Goal: Task Accomplishment & Management: Complete application form

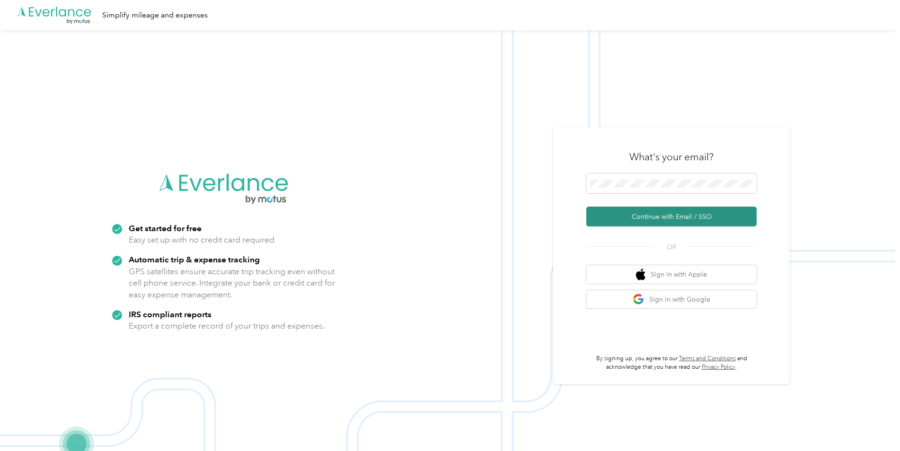
click at [665, 212] on button "Continue with Email / SSO" at bounding box center [671, 217] width 170 height 20
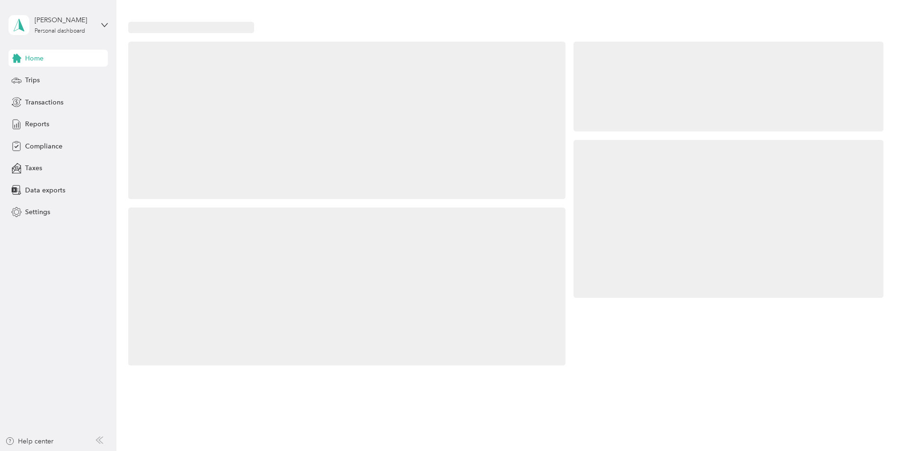
click at [650, 182] on div at bounding box center [729, 219] width 310 height 158
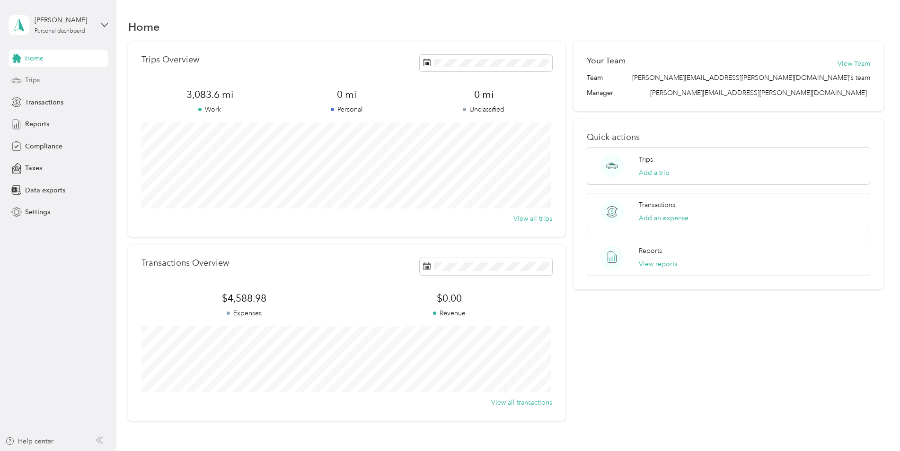
click at [30, 79] on span "Trips" at bounding box center [32, 80] width 15 height 10
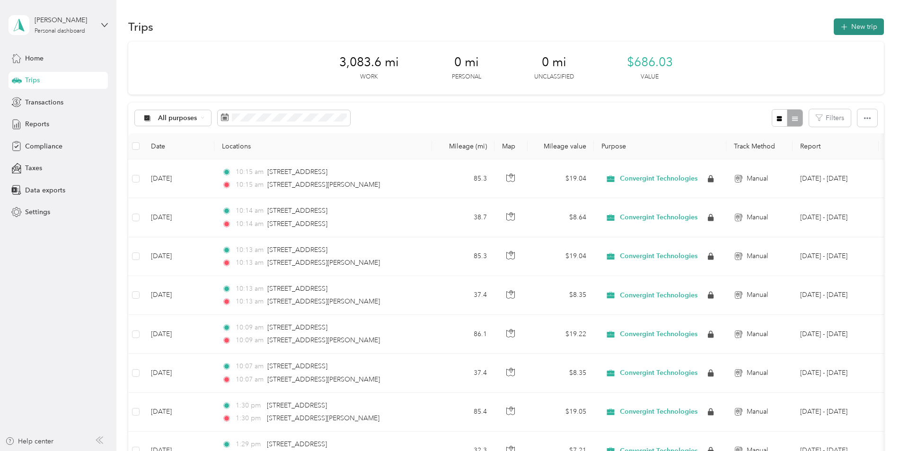
click at [848, 24] on button "New trip" at bounding box center [859, 26] width 50 height 17
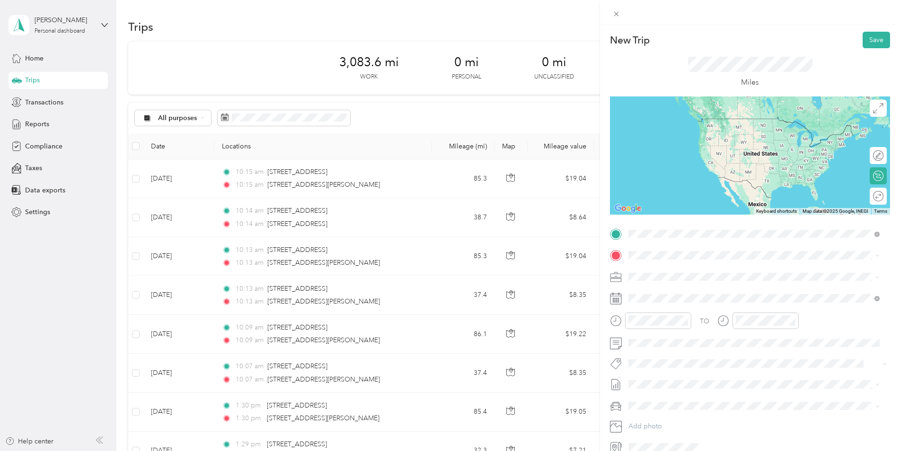
click at [675, 272] on span "[STREET_ADDRESS][US_STATE]" at bounding box center [693, 268] width 95 height 9
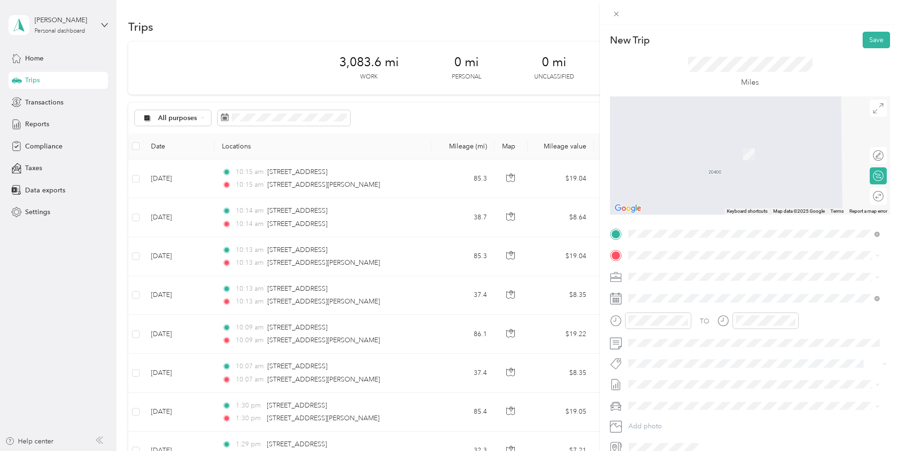
click at [688, 291] on span "[STREET_ADDRESS][PERSON_NAME][US_STATE]" at bounding box center [719, 286] width 147 height 9
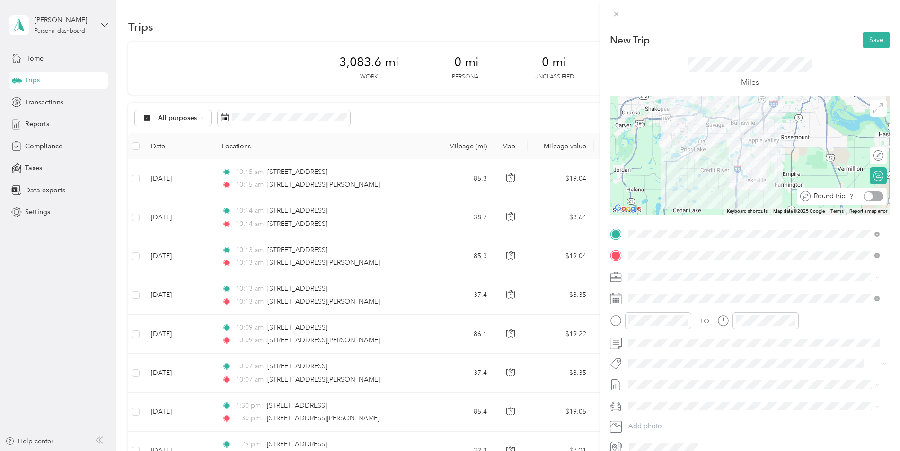
click at [870, 196] on div at bounding box center [874, 197] width 20 height 10
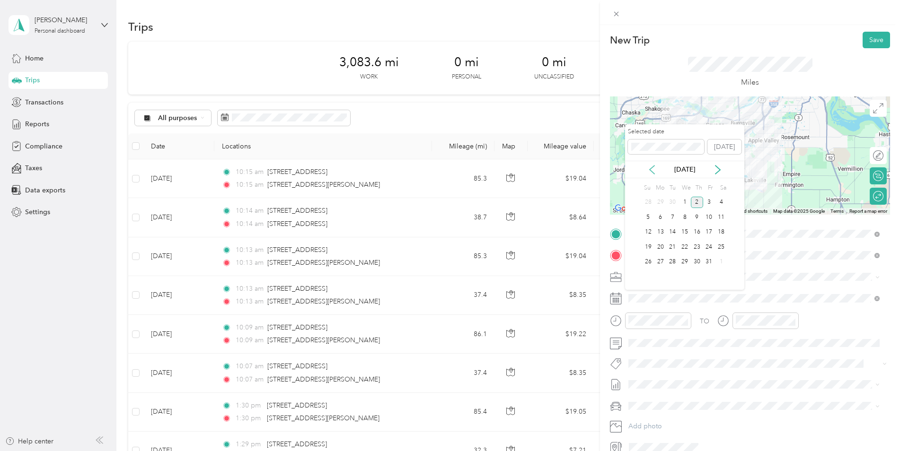
click at [653, 168] on icon at bounding box center [651, 169] width 9 height 9
click at [684, 202] on div "3" at bounding box center [685, 203] width 12 height 12
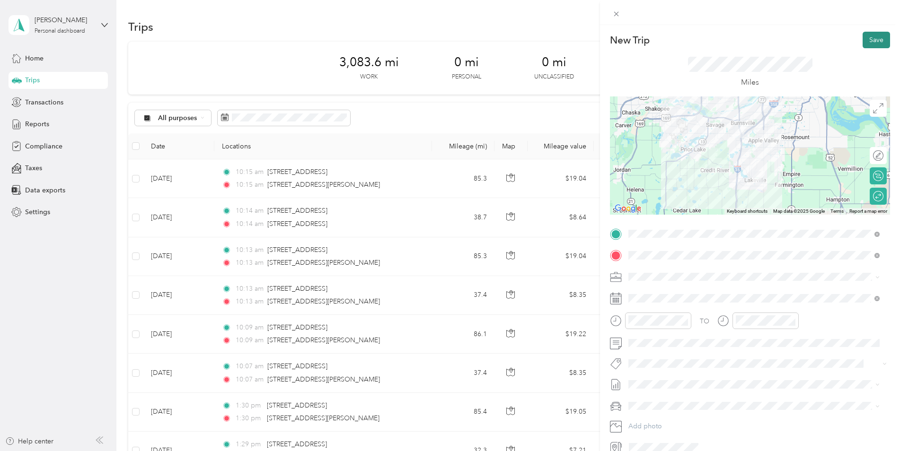
click at [871, 40] on button "Save" at bounding box center [876, 40] width 27 height 17
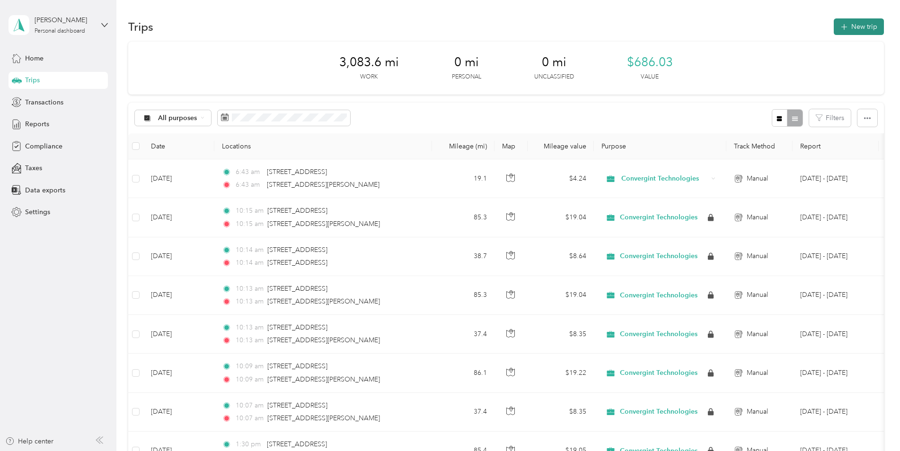
click at [854, 26] on button "New trip" at bounding box center [859, 26] width 50 height 17
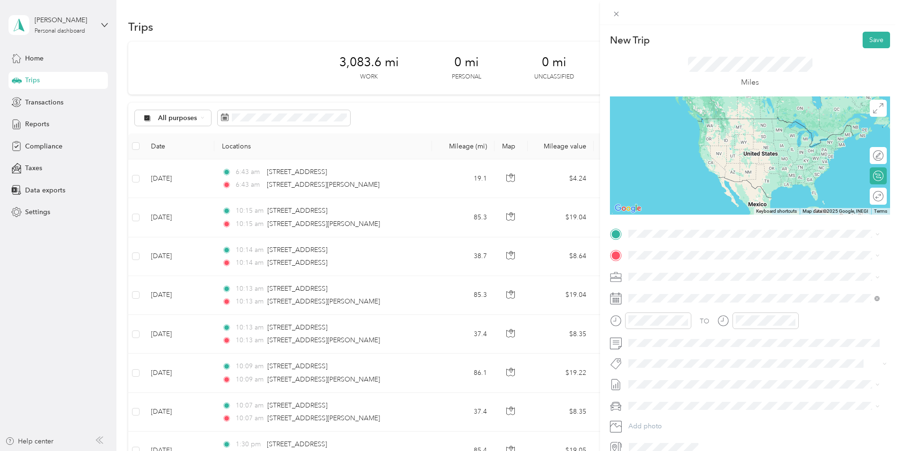
click at [661, 269] on span "[STREET_ADDRESS][US_STATE]" at bounding box center [693, 267] width 95 height 9
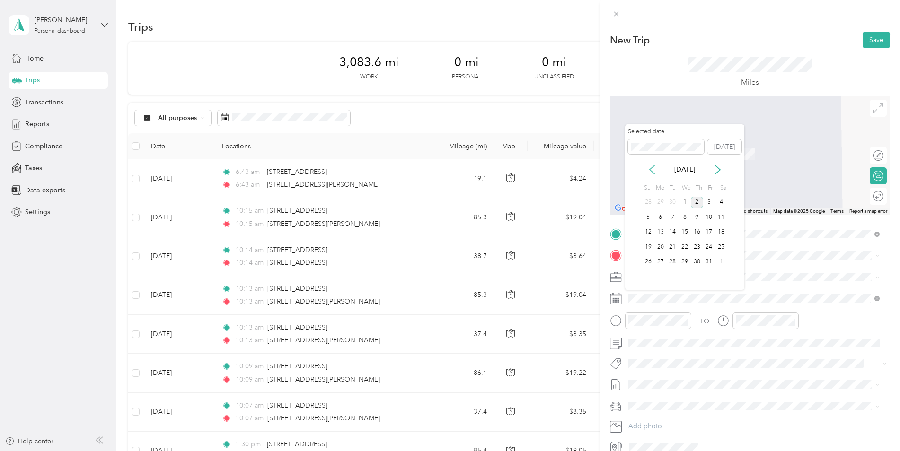
click at [655, 168] on icon at bounding box center [651, 169] width 9 height 9
click at [686, 217] on div "10" at bounding box center [685, 218] width 12 height 12
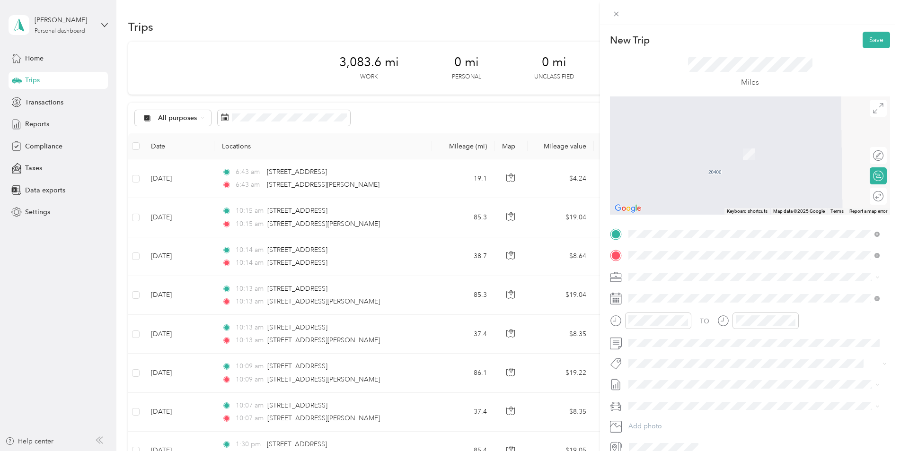
click at [683, 294] on span "[STREET_ADDRESS][PERSON_NAME][US_STATE]" at bounding box center [719, 289] width 147 height 9
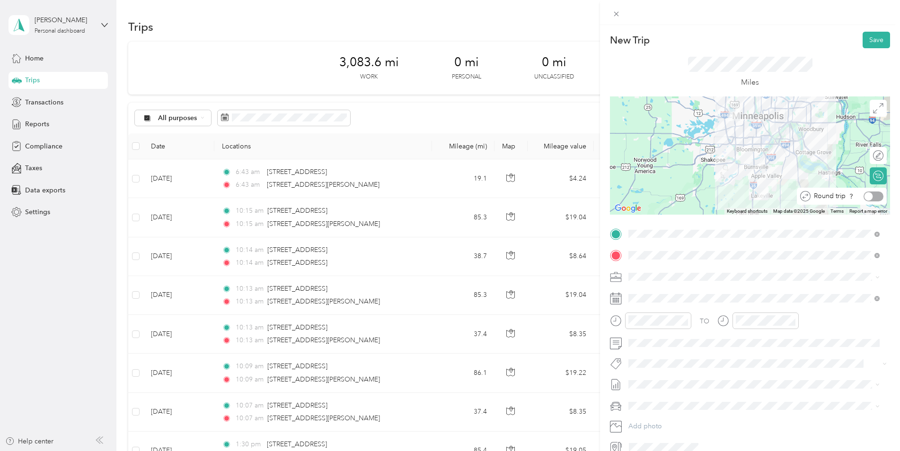
click at [869, 197] on div at bounding box center [874, 197] width 20 height 10
click at [869, 38] on button "Save" at bounding box center [876, 40] width 27 height 17
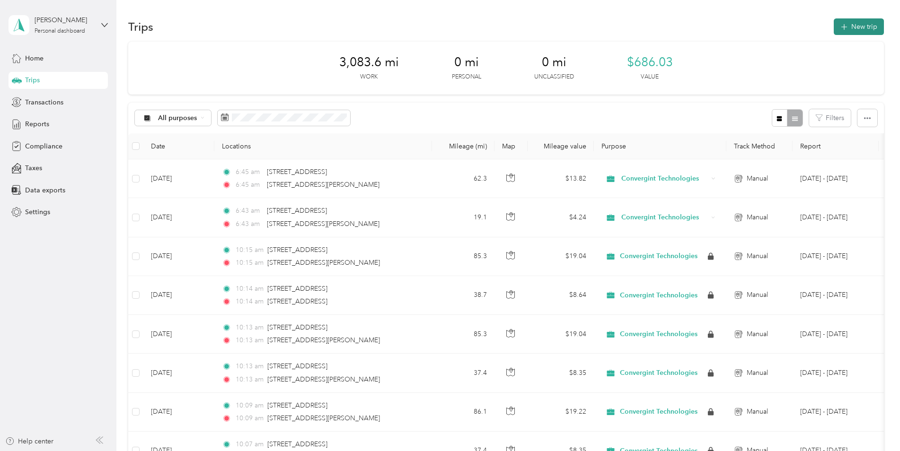
click at [857, 24] on button "New trip" at bounding box center [859, 26] width 50 height 17
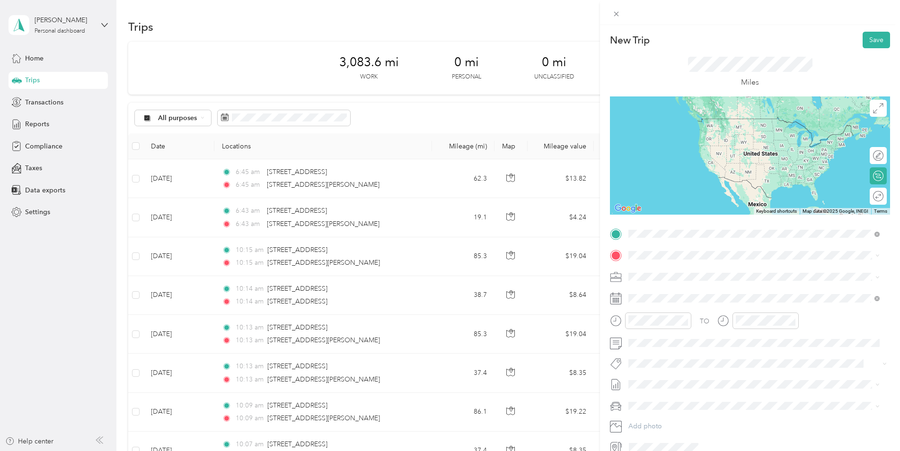
click at [693, 269] on span "[STREET_ADDRESS][US_STATE]" at bounding box center [693, 268] width 95 height 9
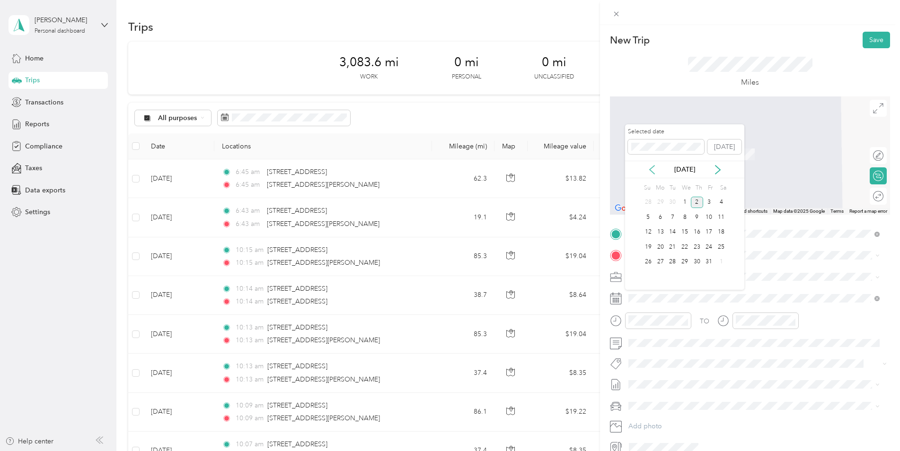
click at [653, 170] on icon at bounding box center [651, 169] width 9 height 9
click at [701, 218] on div "11" at bounding box center [697, 218] width 12 height 12
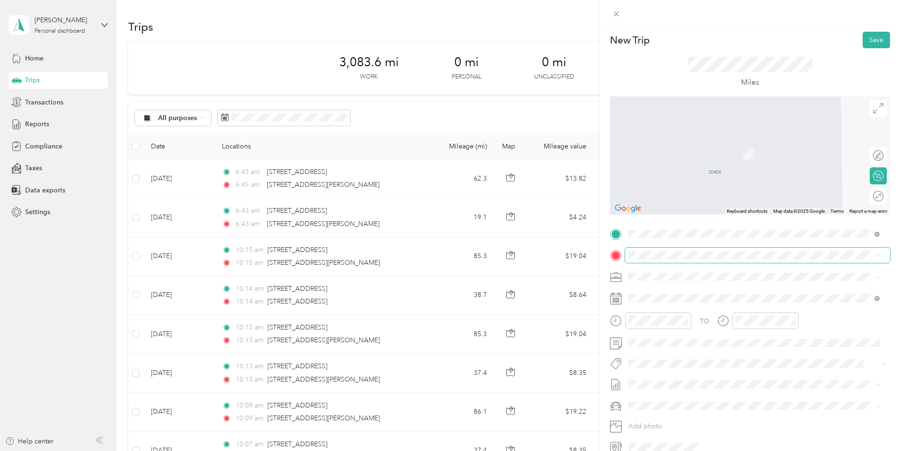
click at [651, 260] on span at bounding box center [757, 255] width 265 height 15
click at [654, 250] on span at bounding box center [757, 255] width 265 height 15
click at [690, 313] on span "[STREET_ADDRESS][PERSON_NAME][US_STATE]" at bounding box center [719, 309] width 147 height 9
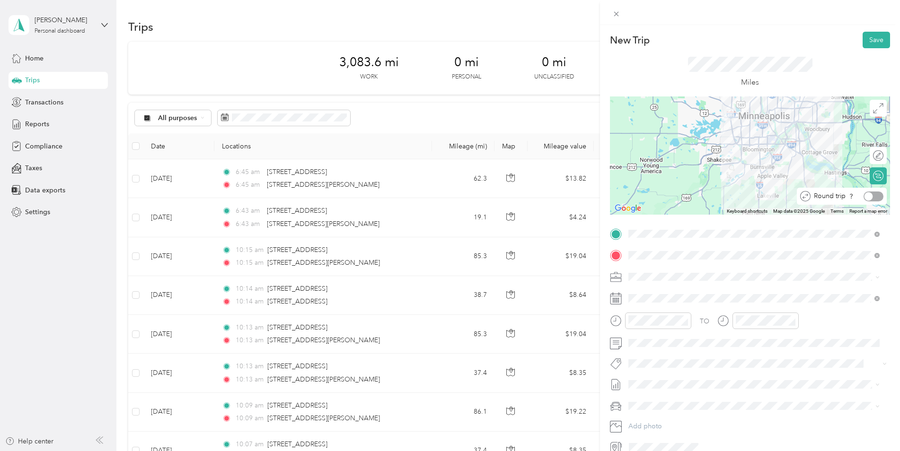
click at [865, 195] on div at bounding box center [874, 197] width 20 height 10
click at [869, 41] on button "Save" at bounding box center [876, 40] width 27 height 17
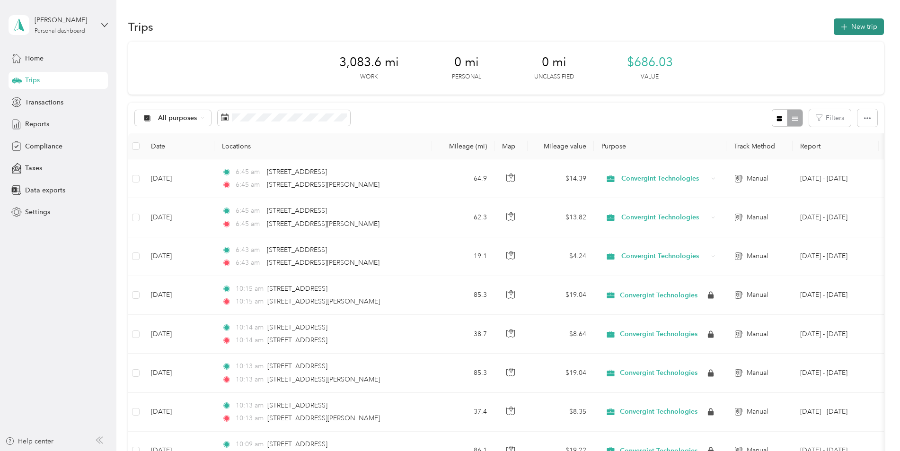
click at [857, 24] on button "New trip" at bounding box center [859, 26] width 50 height 17
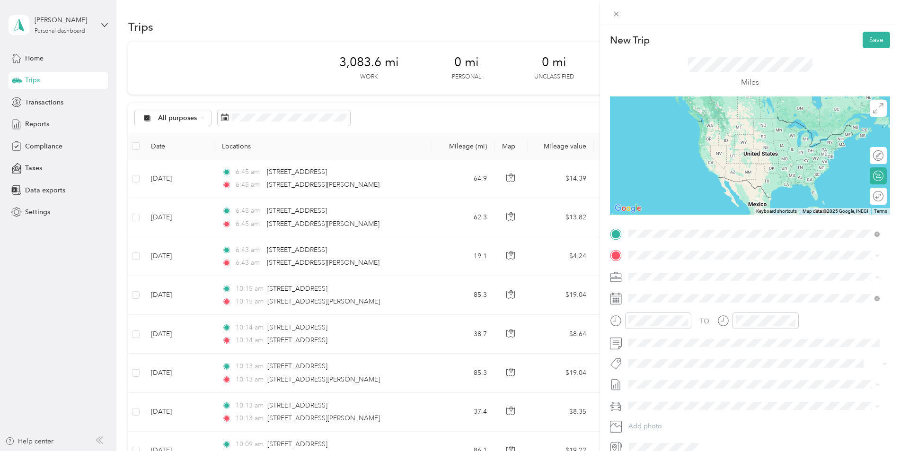
click at [679, 266] on span "[STREET_ADDRESS][US_STATE]" at bounding box center [693, 268] width 95 height 9
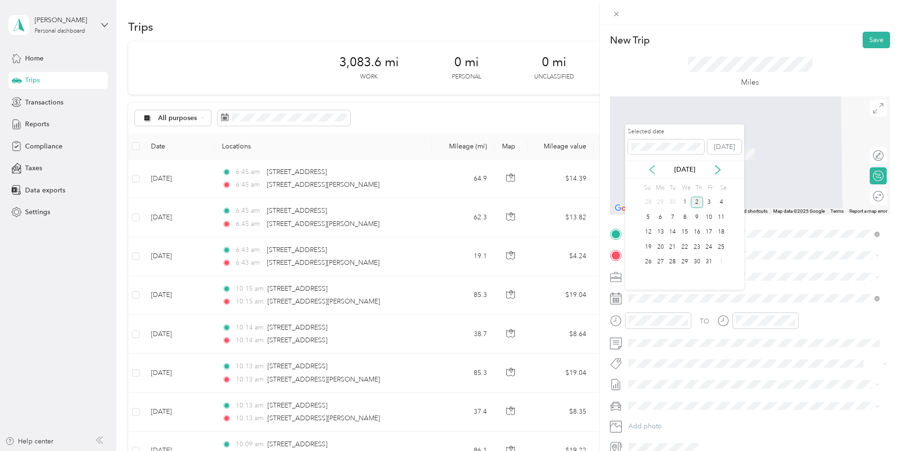
click at [656, 170] on icon at bounding box center [651, 169] width 9 height 9
drag, startPoint x: 656, startPoint y: 170, endPoint x: 904, endPoint y: 229, distance: 255.0
click at [895, 223] on html "[PERSON_NAME] Personal dashboard Home Trips Transactions Reports Compliance Tax…" at bounding box center [447, 225] width 895 height 451
click at [672, 230] on div "16" at bounding box center [672, 233] width 12 height 12
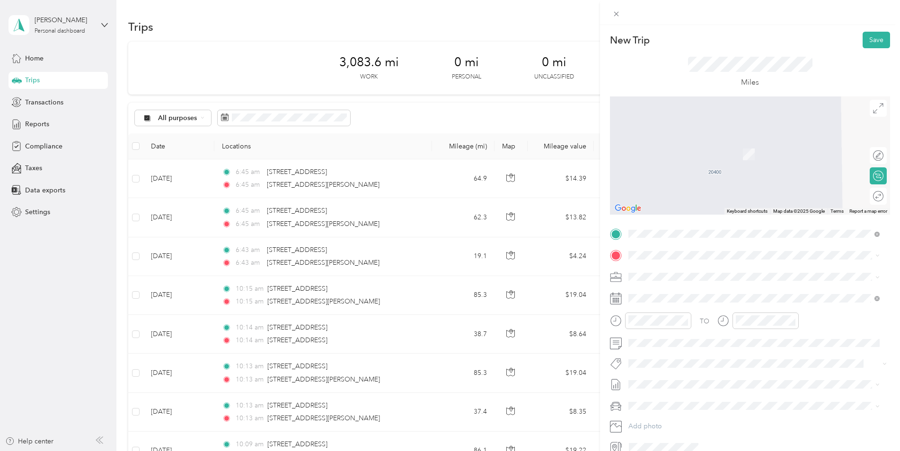
click at [679, 292] on span "[STREET_ADDRESS][US_STATE]" at bounding box center [693, 287] width 95 height 9
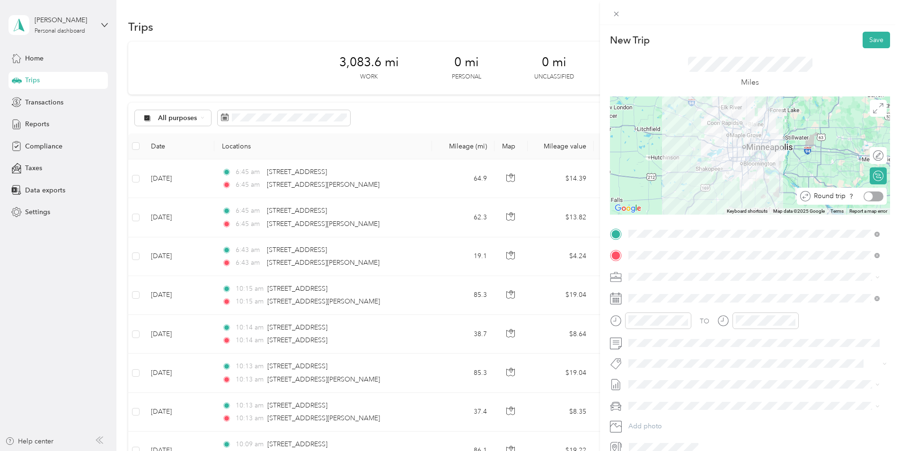
click at [867, 196] on div at bounding box center [874, 197] width 20 height 10
click at [872, 39] on button "Save" at bounding box center [876, 40] width 27 height 17
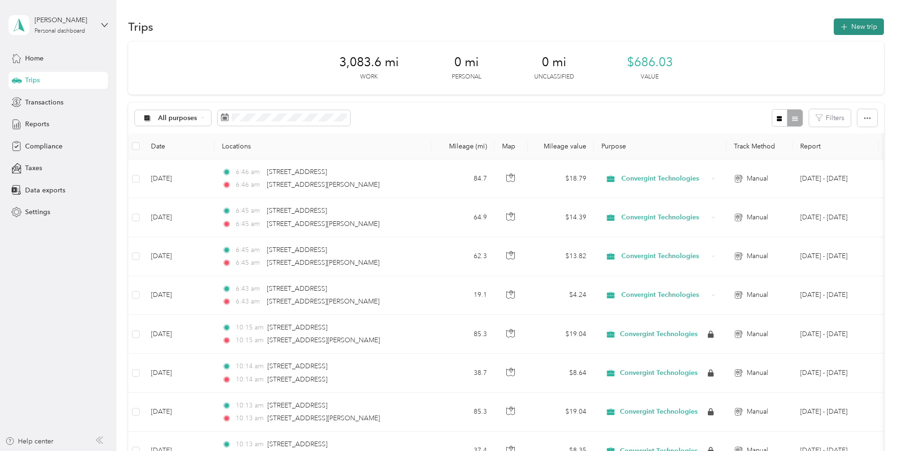
click at [867, 26] on button "New trip" at bounding box center [859, 26] width 50 height 17
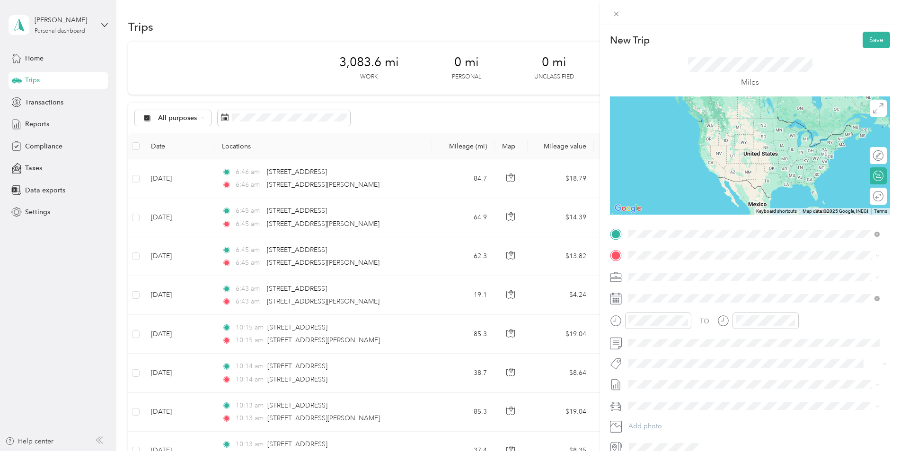
click at [677, 273] on span "[STREET_ADDRESS][US_STATE]" at bounding box center [693, 268] width 95 height 9
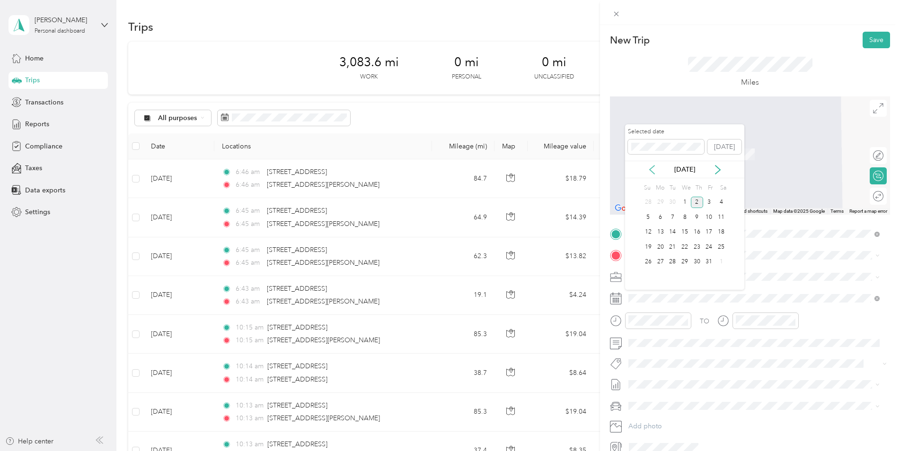
click at [651, 166] on icon at bounding box center [651, 169] width 9 height 9
click at [686, 231] on div "17" at bounding box center [685, 233] width 12 height 12
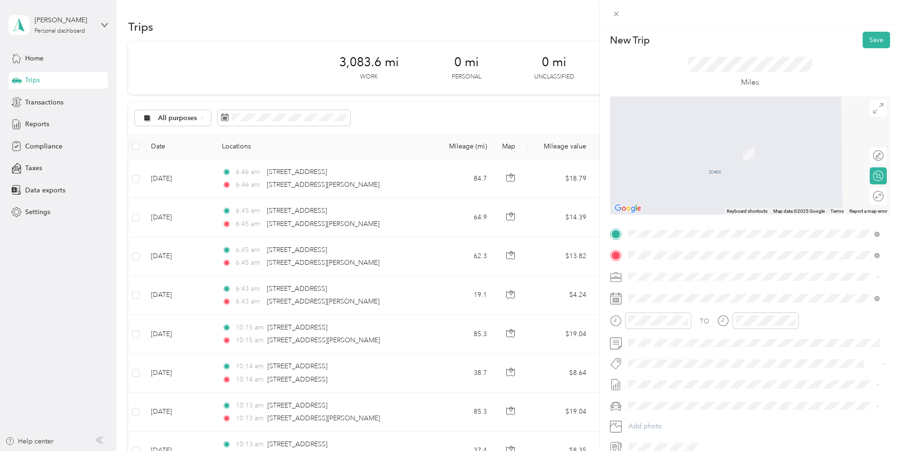
click at [688, 317] on span "[STREET_ADDRESS][US_STATE][PERSON_NAME][US_STATE]" at bounding box center [737, 316] width 182 height 9
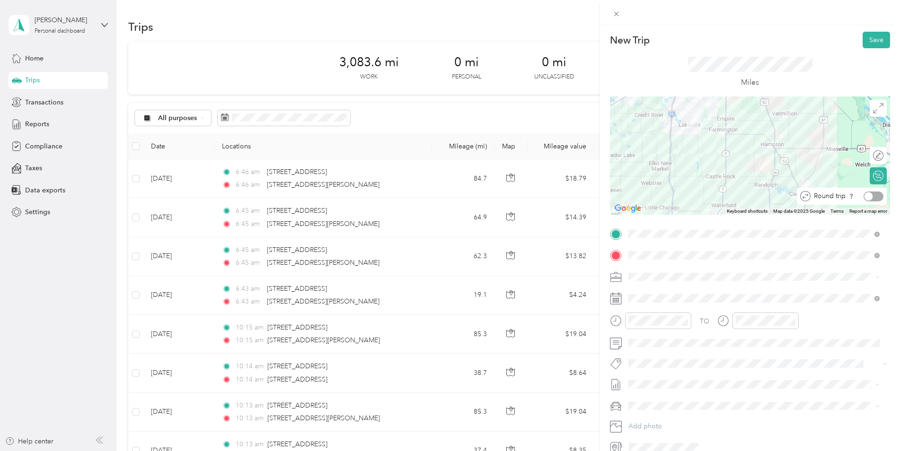
click at [867, 196] on div at bounding box center [874, 197] width 20 height 10
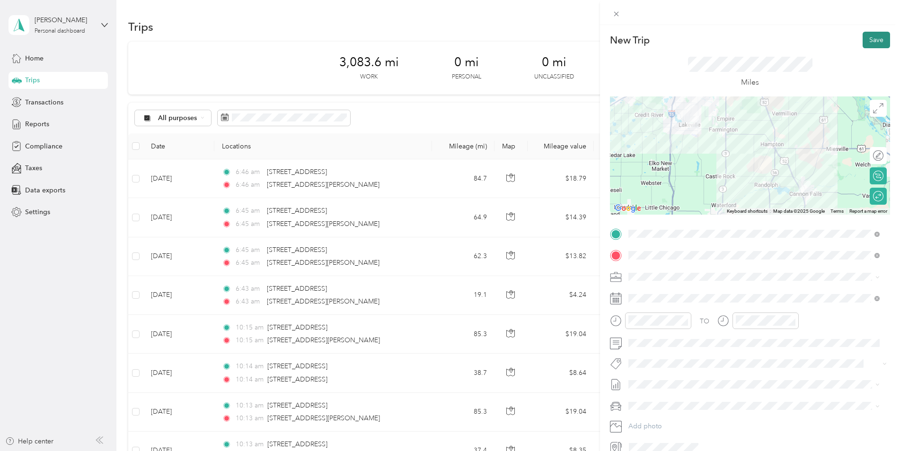
click at [880, 44] on button "Save" at bounding box center [876, 40] width 27 height 17
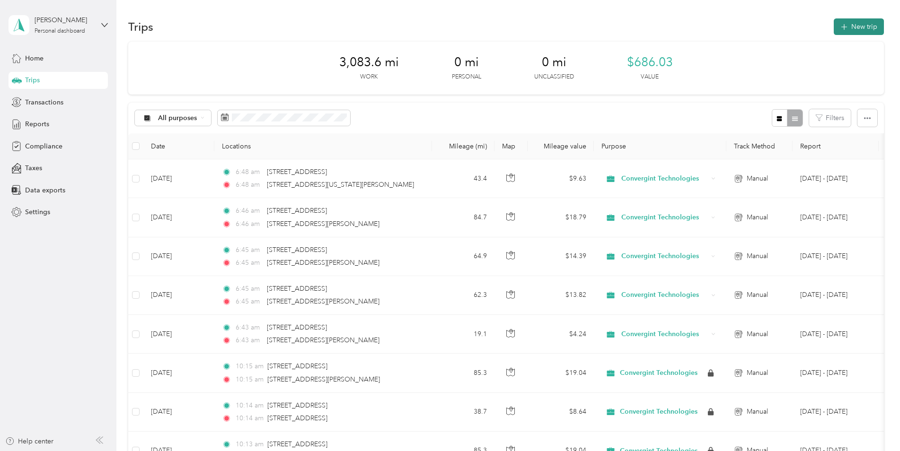
click at [861, 23] on button "New trip" at bounding box center [859, 26] width 50 height 17
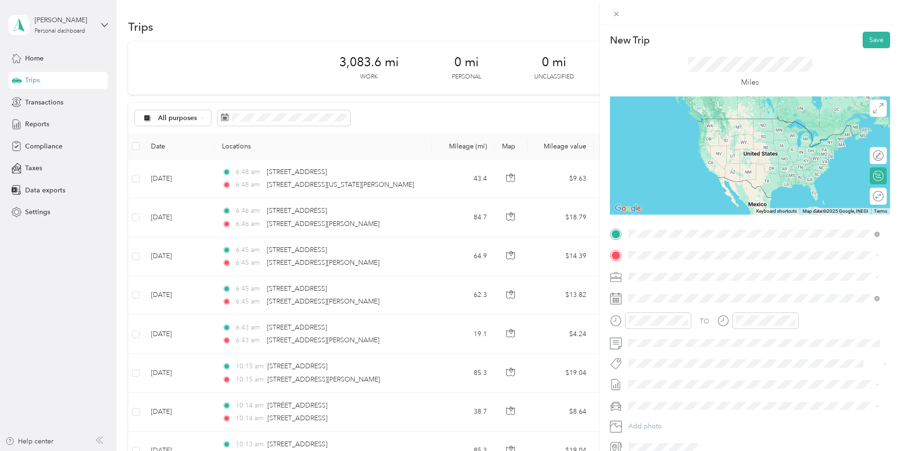
click at [681, 268] on span "[STREET_ADDRESS][US_STATE]" at bounding box center [693, 268] width 95 height 9
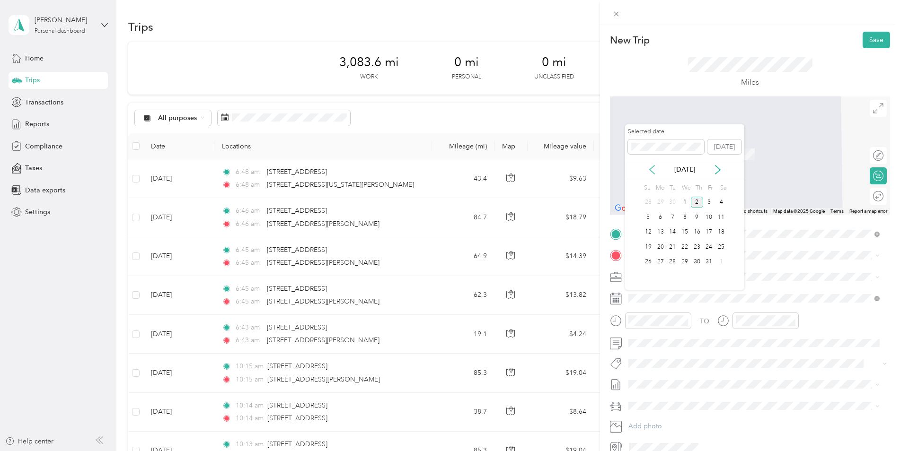
click at [655, 170] on icon at bounding box center [651, 169] width 9 height 9
click at [696, 230] on div "18" at bounding box center [697, 233] width 12 height 12
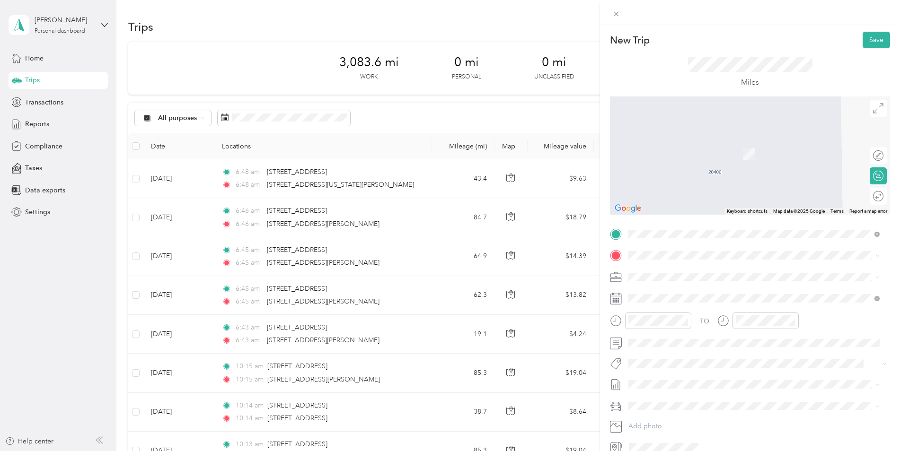
click at [675, 291] on span "[STREET_ADDRESS][US_STATE]" at bounding box center [693, 289] width 95 height 9
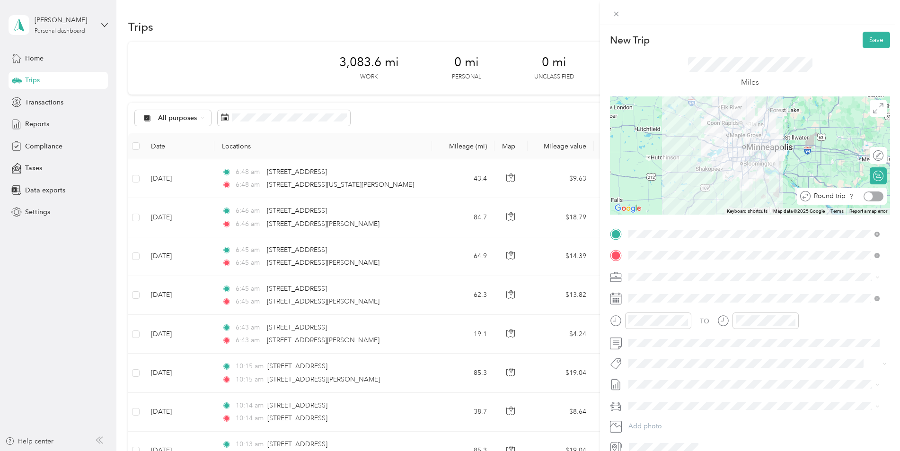
click at [870, 197] on div at bounding box center [874, 197] width 20 height 10
click at [869, 40] on button "Save" at bounding box center [876, 40] width 27 height 17
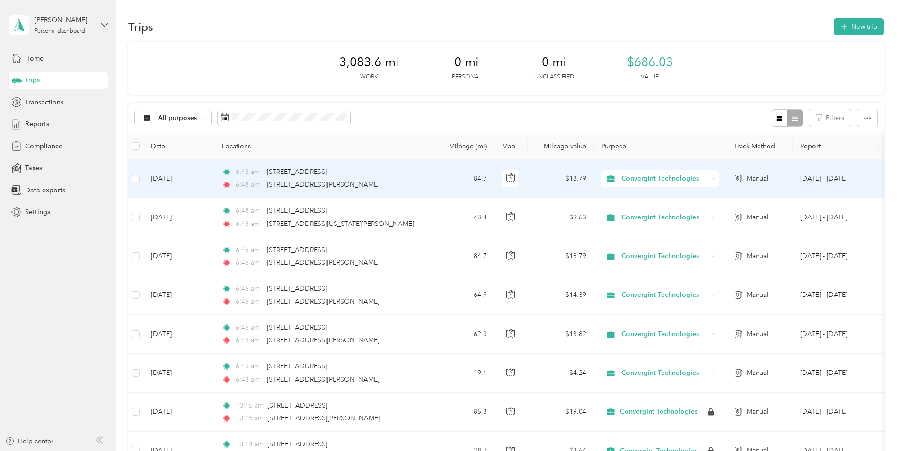
click at [429, 176] on td "6:48 am [STREET_ADDRESS][GEOGRAPHIC_DATA]:48 am [STREET_ADDRESS][PERSON_NAME]" at bounding box center [323, 178] width 218 height 39
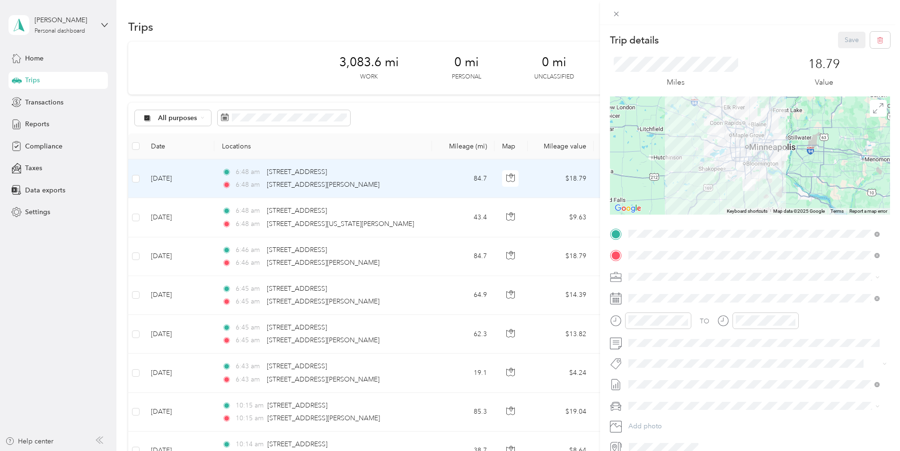
click at [136, 178] on div "Trip details Save This trip cannot be edited because it is either under review,…" at bounding box center [450, 225] width 900 height 451
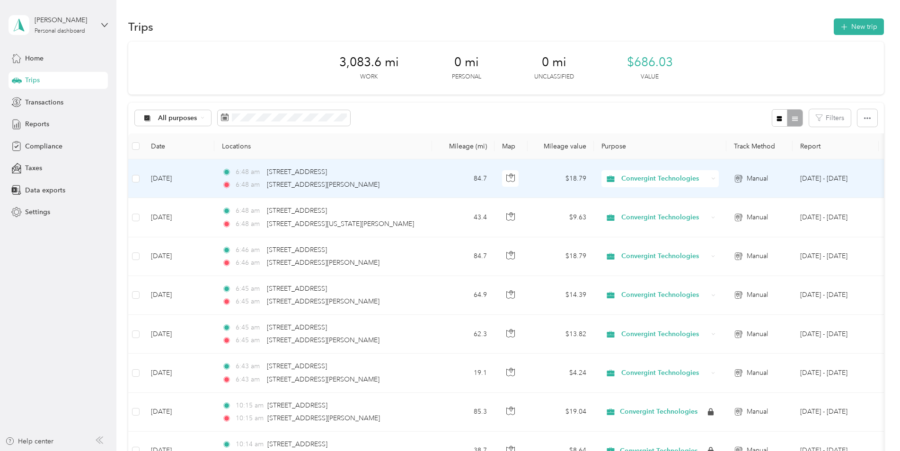
drag, startPoint x: 432, startPoint y: 179, endPoint x: 417, endPoint y: 175, distance: 16.1
click at [417, 175] on div "6:48 am [STREET_ADDRESS]" at bounding box center [321, 172] width 199 height 10
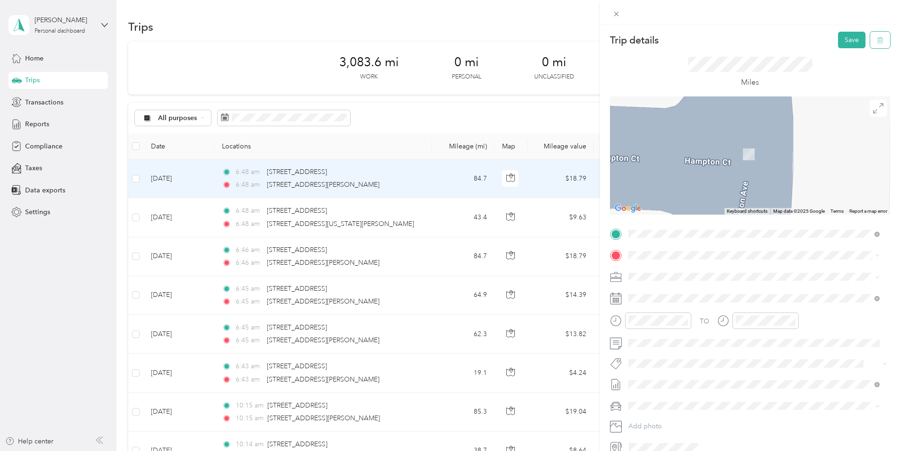
click at [877, 40] on button "button" at bounding box center [880, 40] width 20 height 17
click at [843, 52] on button "Yes" at bounding box center [845, 51] width 18 height 15
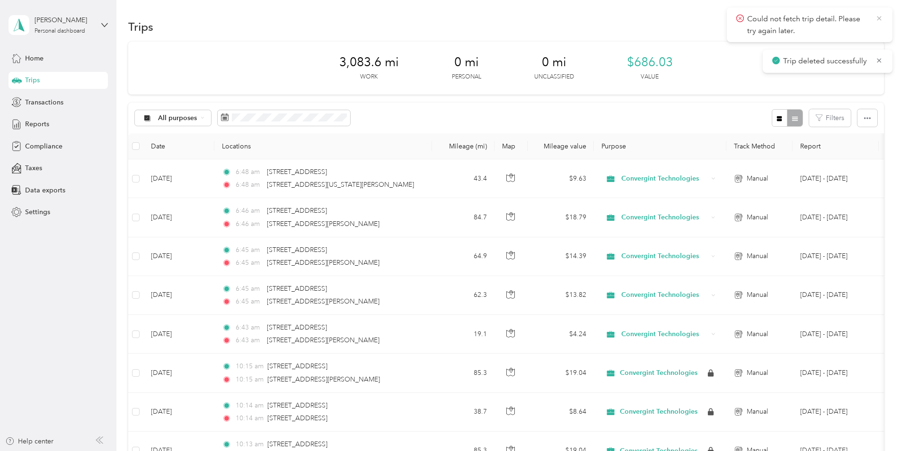
click at [880, 18] on icon at bounding box center [879, 18] width 8 height 9
click at [878, 15] on icon at bounding box center [879, 18] width 8 height 9
click at [856, 31] on button "New trip" at bounding box center [859, 26] width 50 height 17
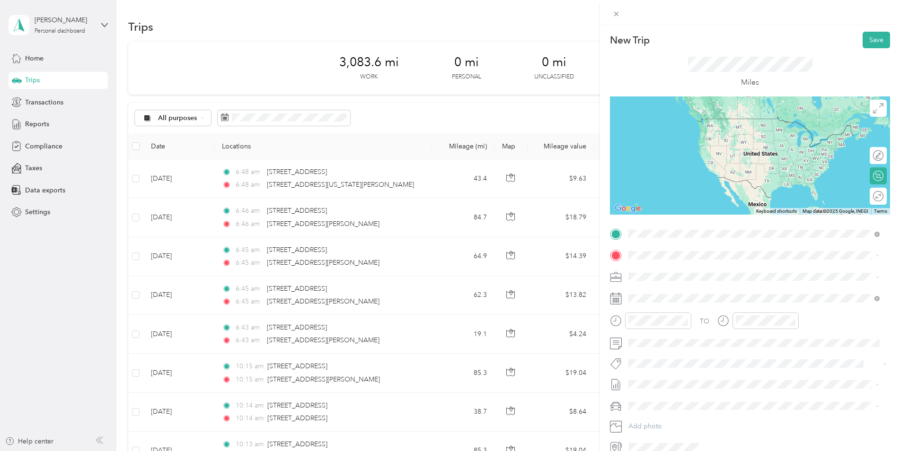
click at [688, 275] on div "[STREET_ADDRESS][US_STATE]" at bounding box center [754, 268] width 245 height 13
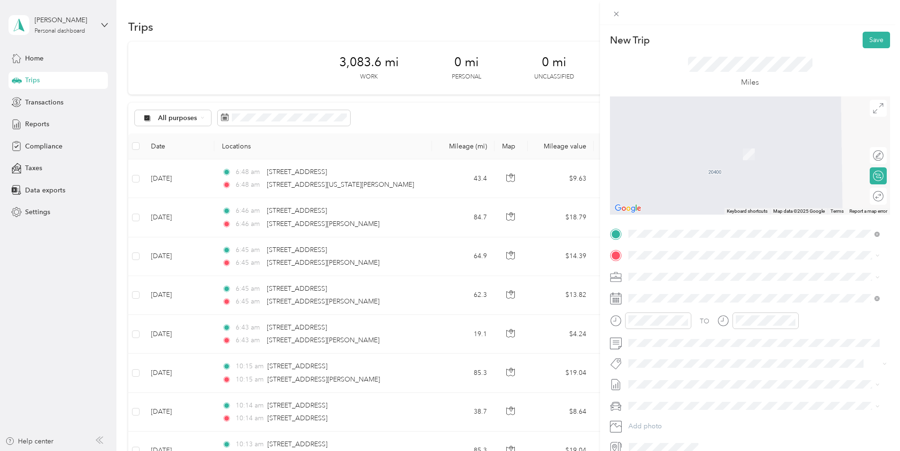
click at [720, 289] on span "[STREET_ADDRESS][US_STATE]" at bounding box center [693, 289] width 95 height 9
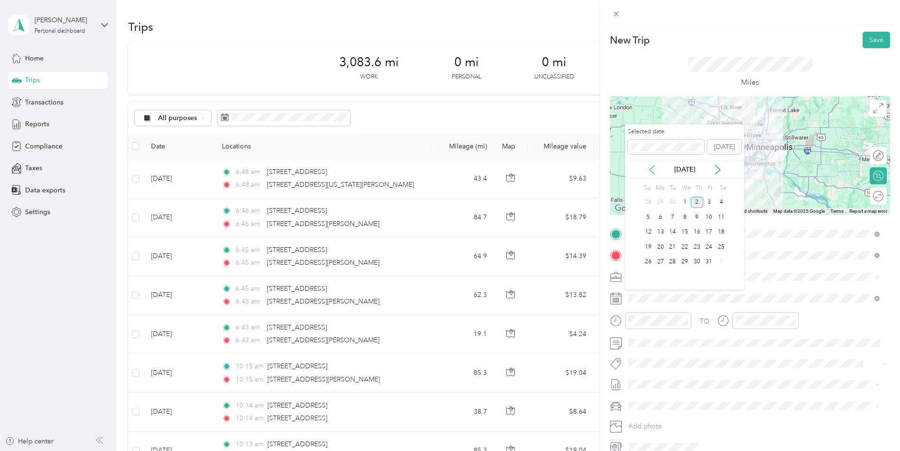
click at [653, 171] on icon at bounding box center [651, 169] width 9 height 9
click at [696, 232] on div "18" at bounding box center [697, 233] width 12 height 12
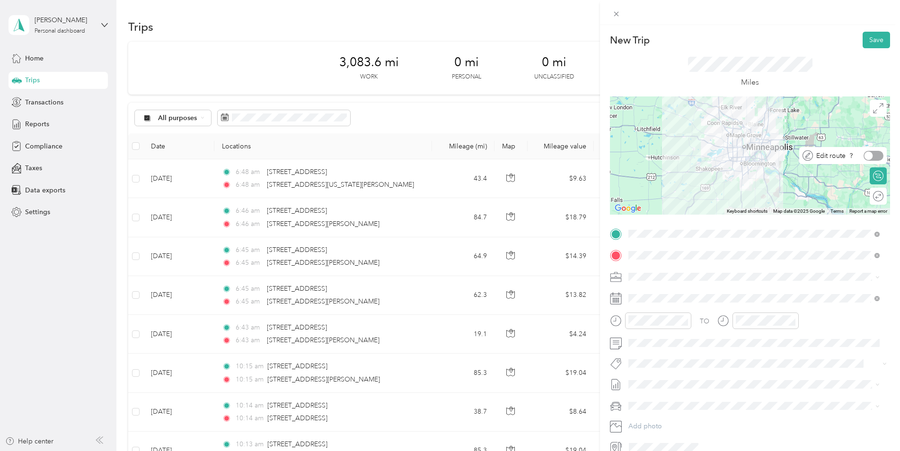
click at [870, 156] on div at bounding box center [874, 156] width 20 height 10
click at [864, 155] on div at bounding box center [874, 156] width 20 height 10
click at [871, 41] on button "Save" at bounding box center [876, 40] width 27 height 17
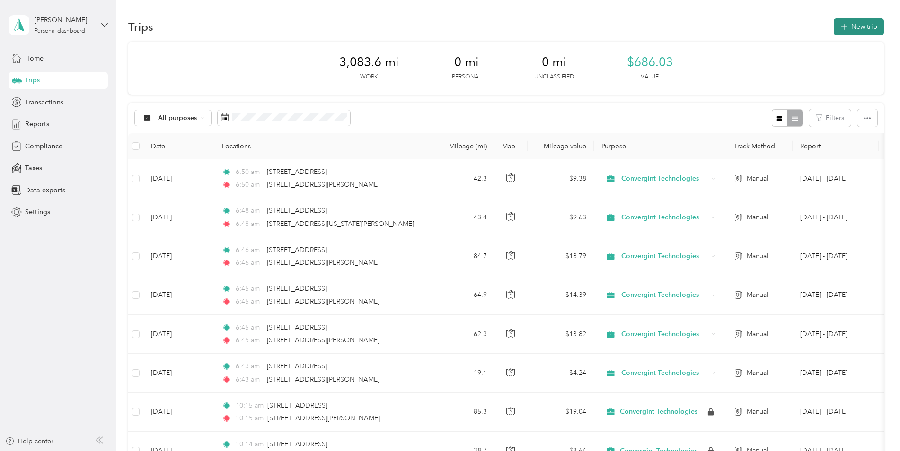
click at [859, 29] on button "New trip" at bounding box center [859, 26] width 50 height 17
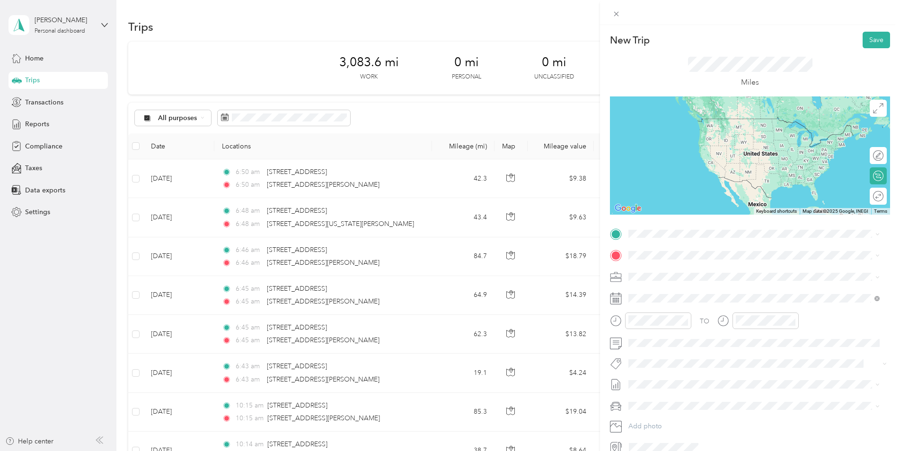
click at [672, 270] on span "[STREET_ADDRESS][US_STATE]" at bounding box center [693, 265] width 95 height 9
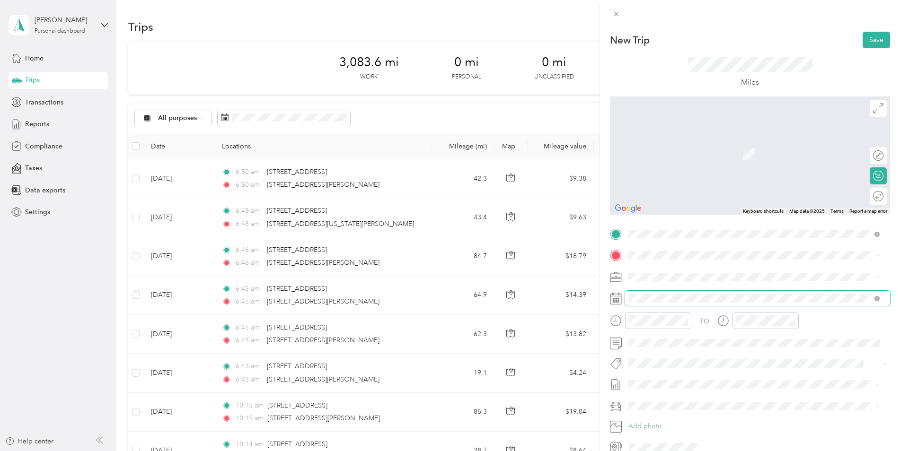
click at [688, 292] on div "TO Add photo" at bounding box center [750, 341] width 280 height 229
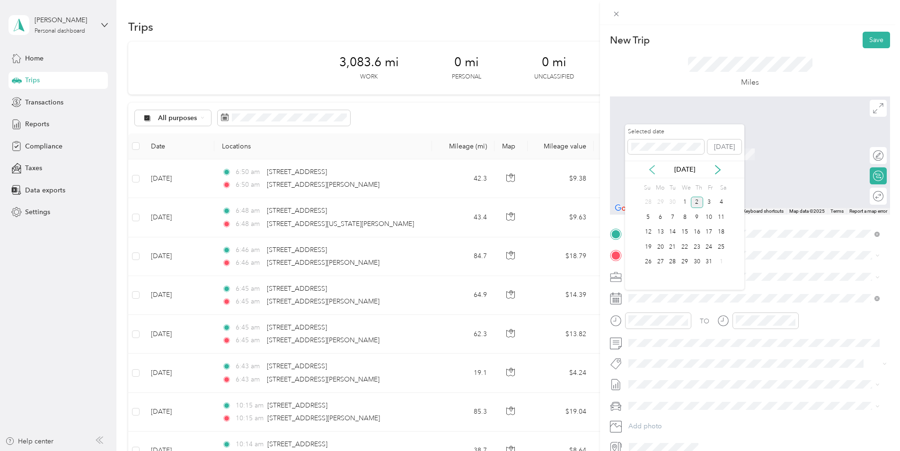
click at [649, 171] on icon at bounding box center [651, 169] width 9 height 9
click at [697, 230] on div "18" at bounding box center [697, 233] width 12 height 12
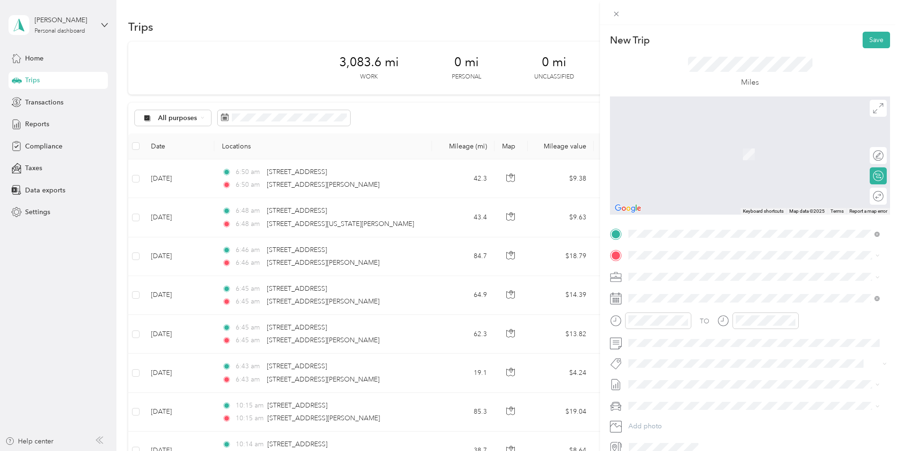
click at [681, 293] on span "[STREET_ADDRESS][US_STATE]" at bounding box center [693, 288] width 95 height 9
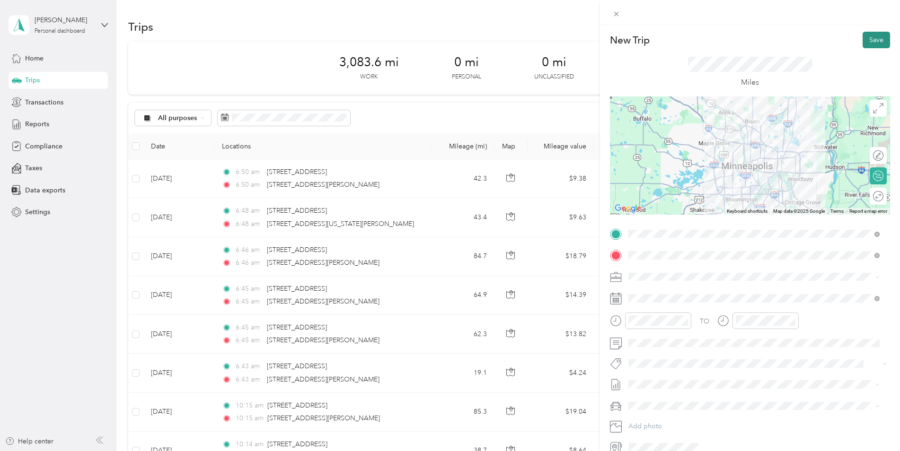
click at [866, 40] on button "Save" at bounding box center [876, 40] width 27 height 17
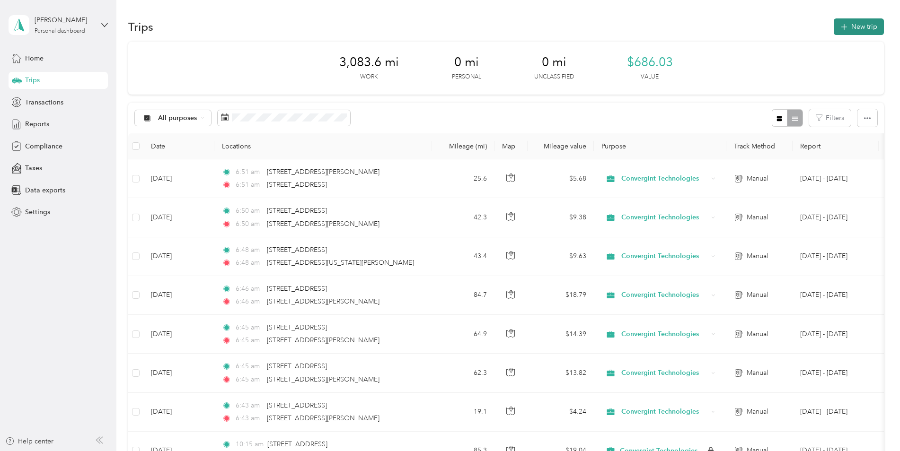
click at [856, 28] on button "New trip" at bounding box center [859, 26] width 50 height 17
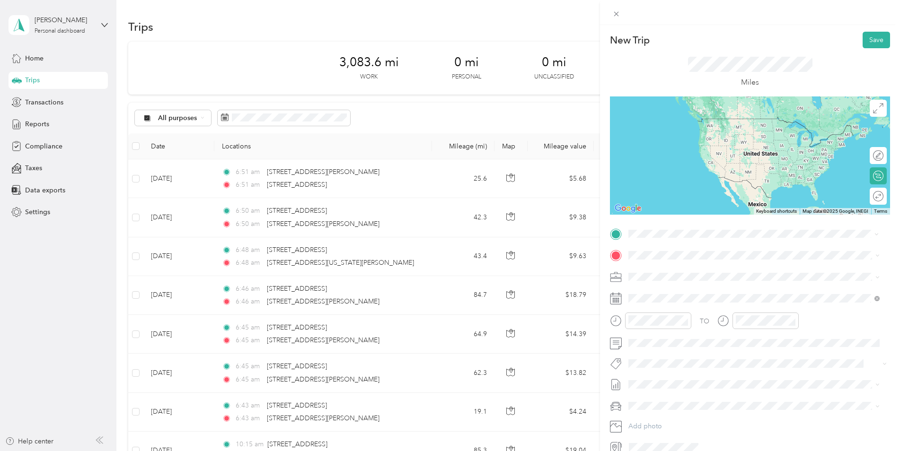
click at [679, 264] on span "[STREET_ADDRESS][US_STATE]" at bounding box center [693, 268] width 95 height 9
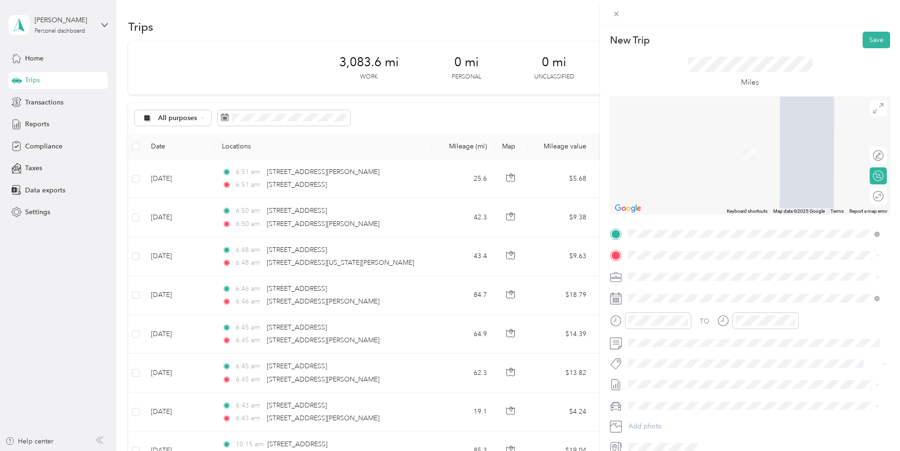
click at [689, 290] on span "[STREET_ADDRESS][US_STATE]" at bounding box center [693, 288] width 95 height 9
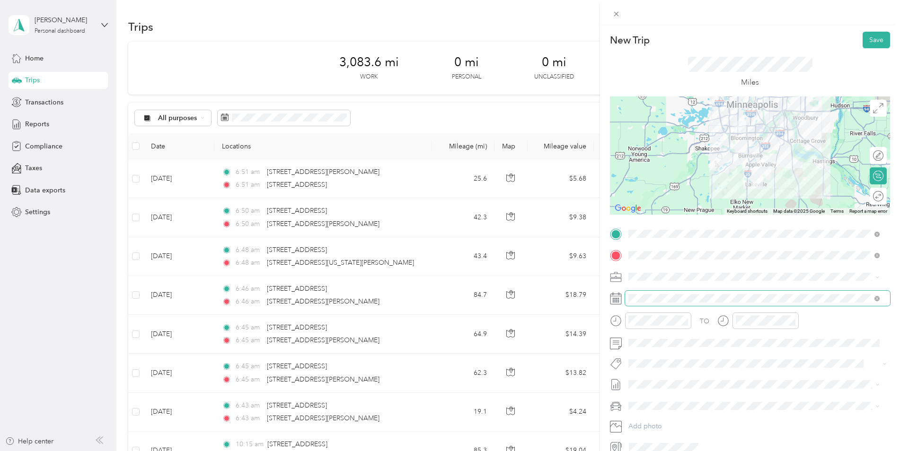
click at [690, 294] on span at bounding box center [757, 298] width 265 height 15
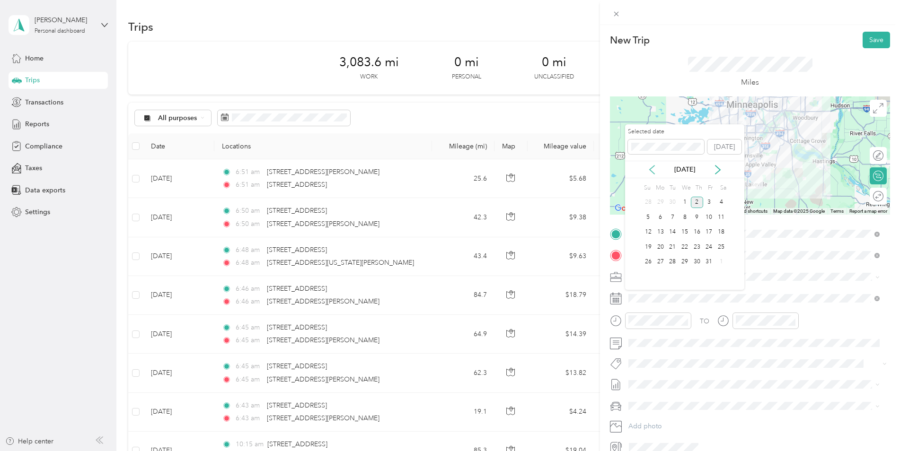
click at [653, 169] on icon at bounding box center [651, 169] width 9 height 9
click at [699, 232] on div "18" at bounding box center [697, 233] width 12 height 12
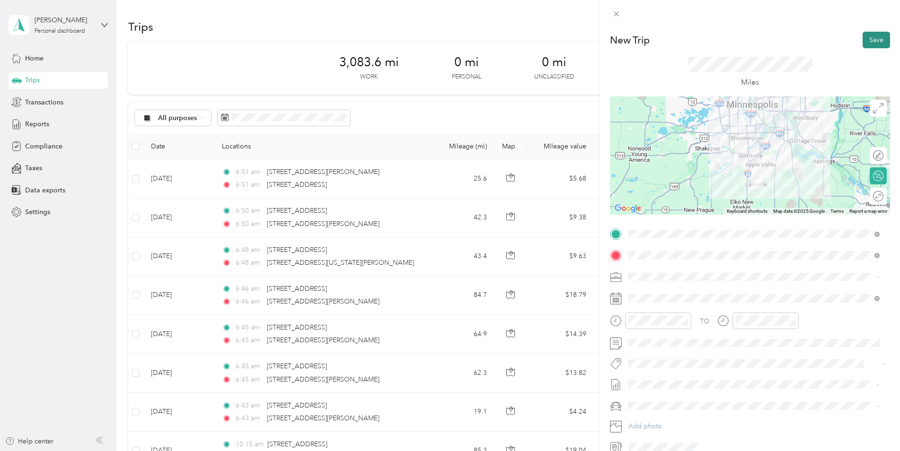
click at [869, 36] on button "Save" at bounding box center [876, 40] width 27 height 17
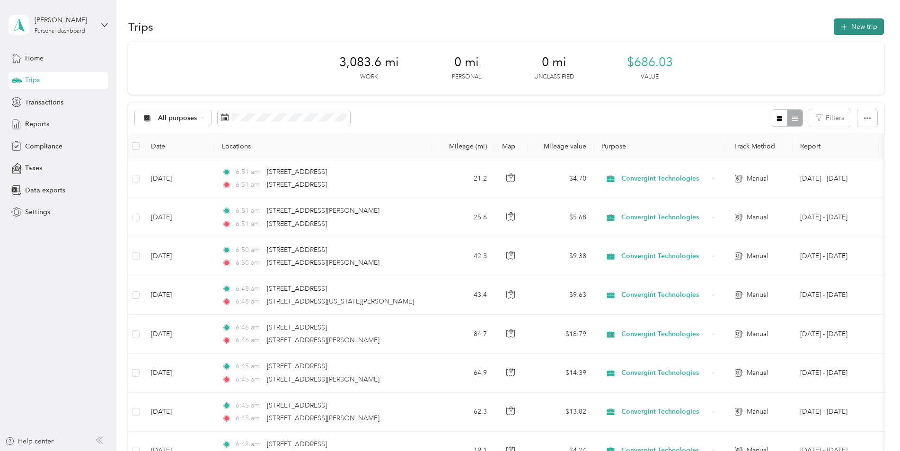
click at [859, 24] on button "New trip" at bounding box center [859, 26] width 50 height 17
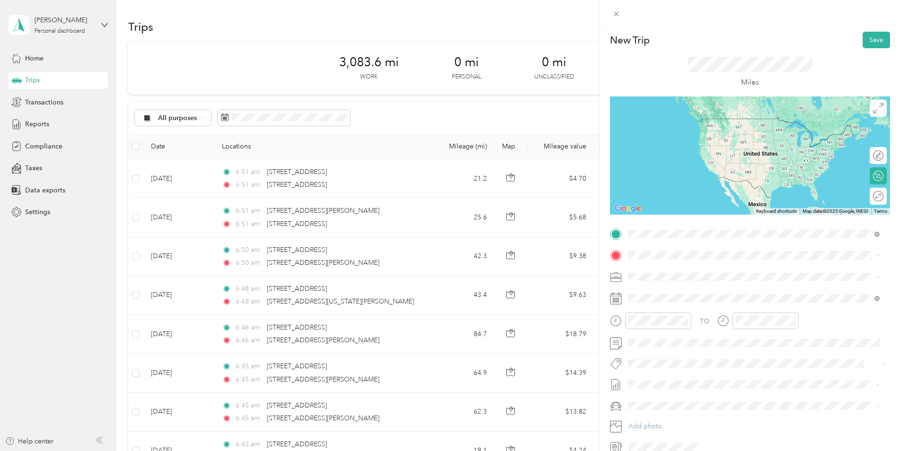
click at [686, 269] on span "[STREET_ADDRESS][US_STATE]" at bounding box center [693, 268] width 95 height 9
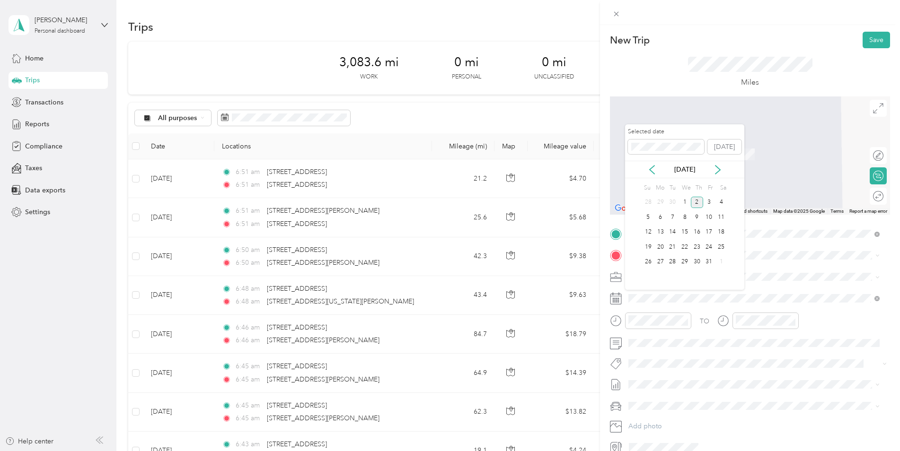
click at [660, 172] on div "[DATE]" at bounding box center [684, 170] width 119 height 10
click at [651, 171] on icon at bounding box center [652, 170] width 5 height 9
click at [709, 215] on div "12" at bounding box center [709, 218] width 12 height 12
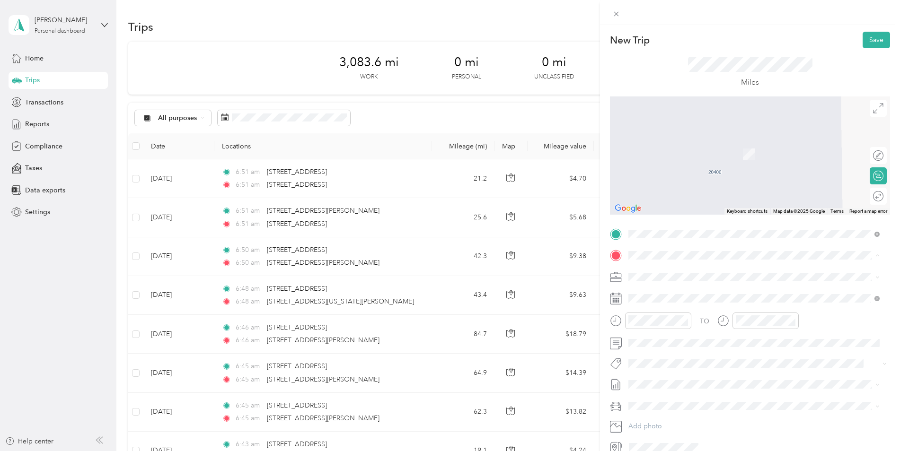
click at [676, 293] on span "[STREET_ADDRESS][US_STATE]" at bounding box center [693, 289] width 95 height 9
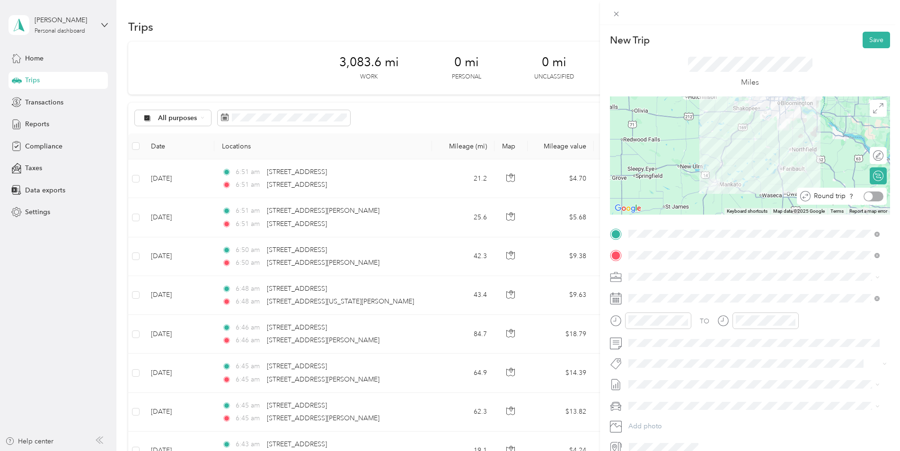
click at [872, 194] on div at bounding box center [874, 197] width 20 height 10
click at [868, 40] on button "Save" at bounding box center [876, 40] width 27 height 17
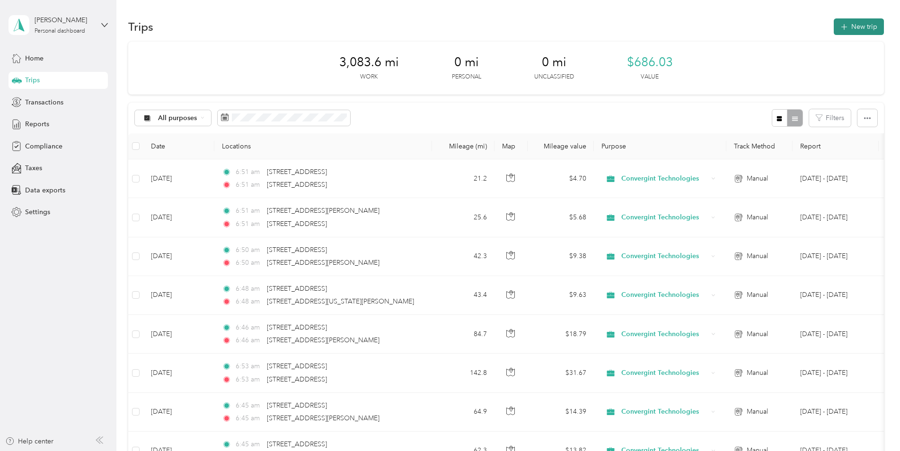
click at [856, 27] on button "New trip" at bounding box center [859, 26] width 50 height 17
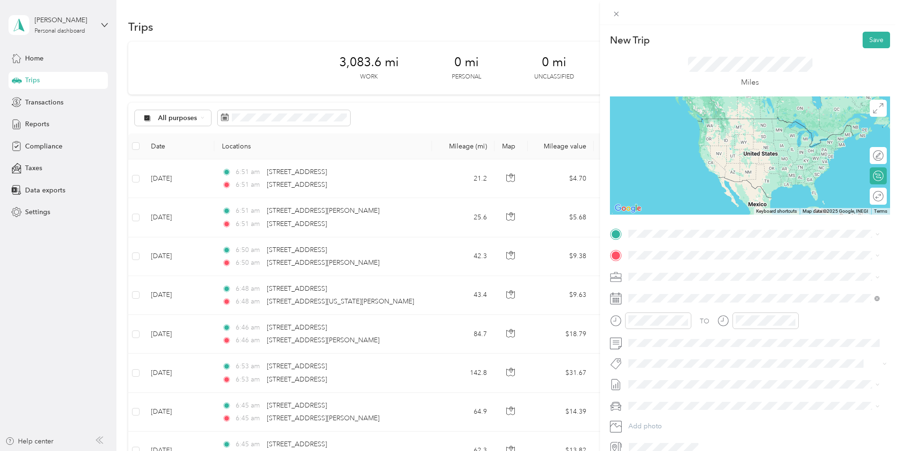
click at [681, 271] on span "[STREET_ADDRESS][US_STATE]" at bounding box center [693, 266] width 95 height 9
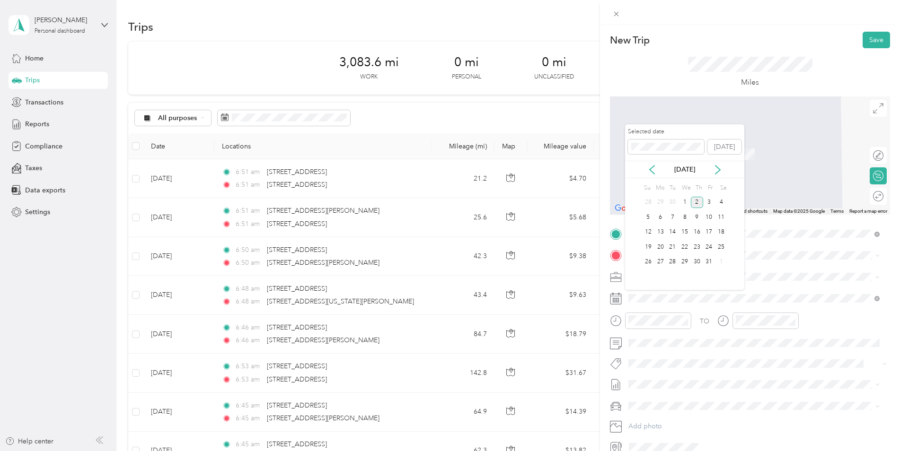
click at [658, 165] on div "[DATE]" at bounding box center [684, 170] width 119 height 10
click at [652, 171] on icon at bounding box center [651, 169] width 9 height 9
click at [661, 247] on div "22" at bounding box center [660, 247] width 12 height 12
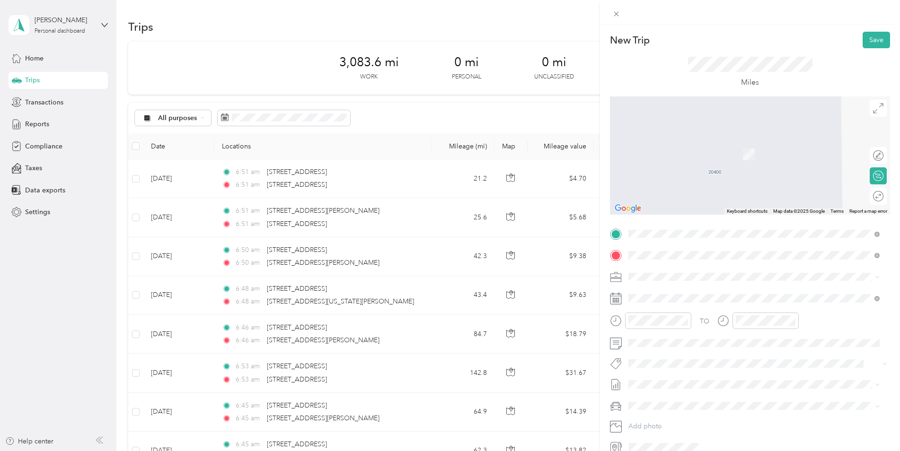
click at [683, 291] on span "[STREET_ADDRESS][US_STATE]" at bounding box center [693, 289] width 95 height 9
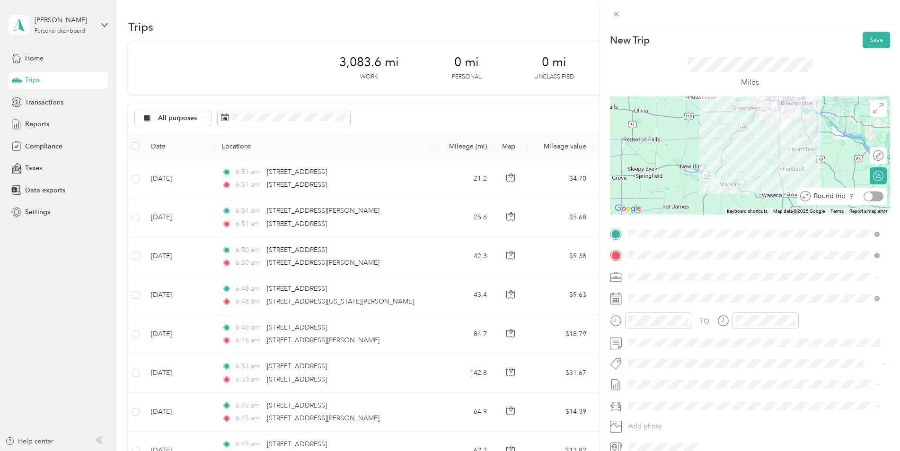
click at [870, 198] on div at bounding box center [874, 197] width 20 height 10
click at [868, 38] on button "Save" at bounding box center [876, 40] width 27 height 17
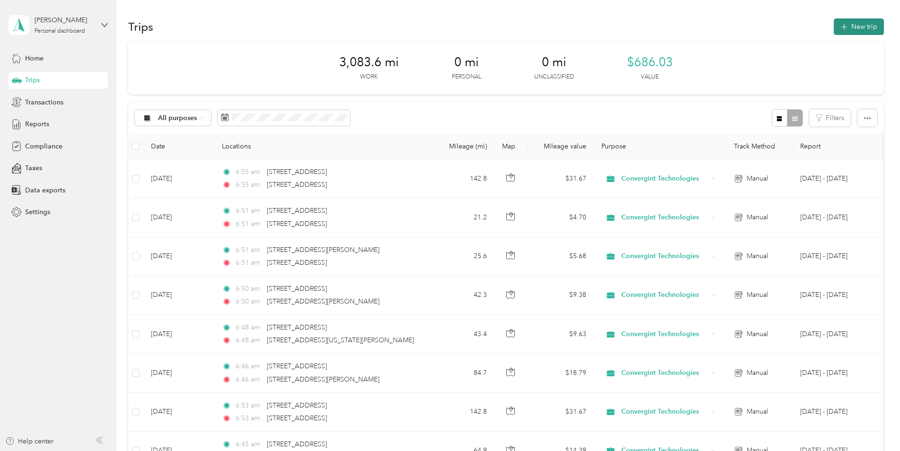
click at [860, 25] on button "New trip" at bounding box center [859, 26] width 50 height 17
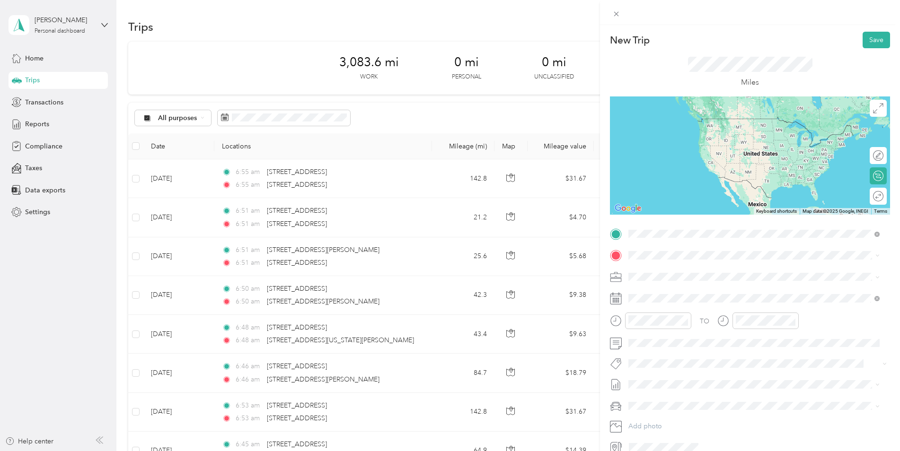
click at [699, 266] on span "[STREET_ADDRESS][US_STATE]" at bounding box center [693, 268] width 95 height 9
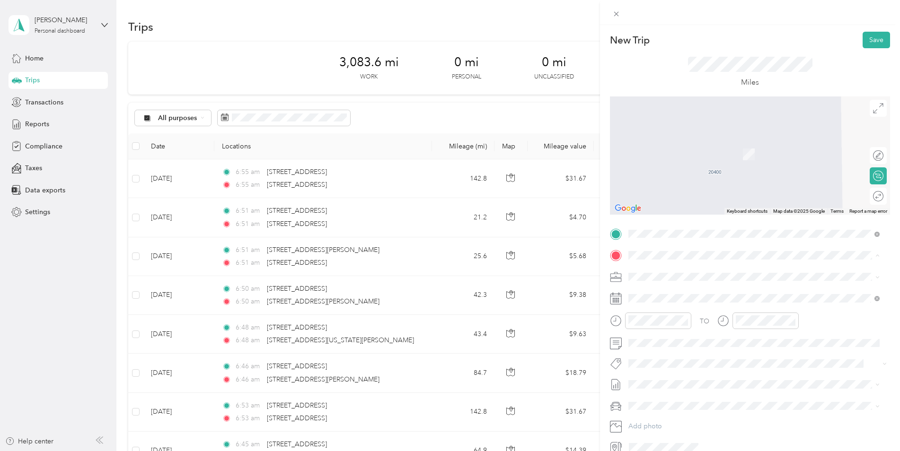
click at [670, 293] on span "[STREET_ADDRESS][US_STATE]" at bounding box center [693, 289] width 95 height 9
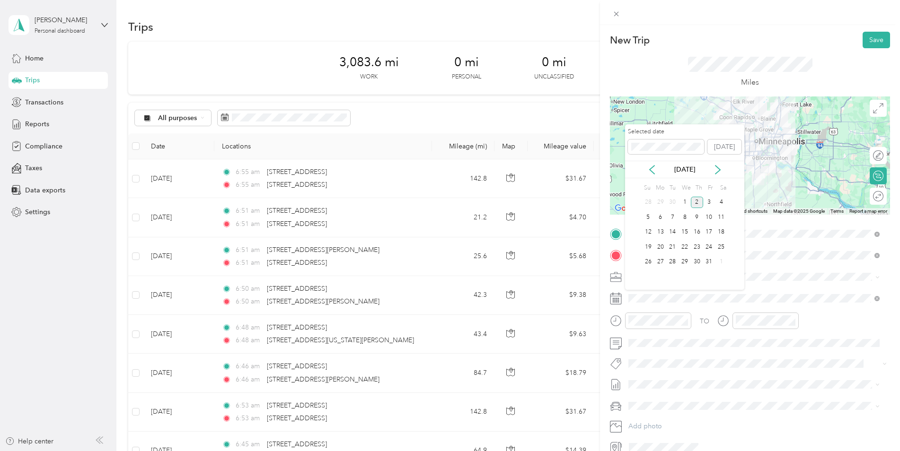
click at [649, 164] on div "[DATE]" at bounding box center [684, 170] width 119 height 18
click at [650, 168] on icon at bounding box center [652, 170] width 5 height 9
click at [698, 248] on div "25" at bounding box center [697, 247] width 12 height 12
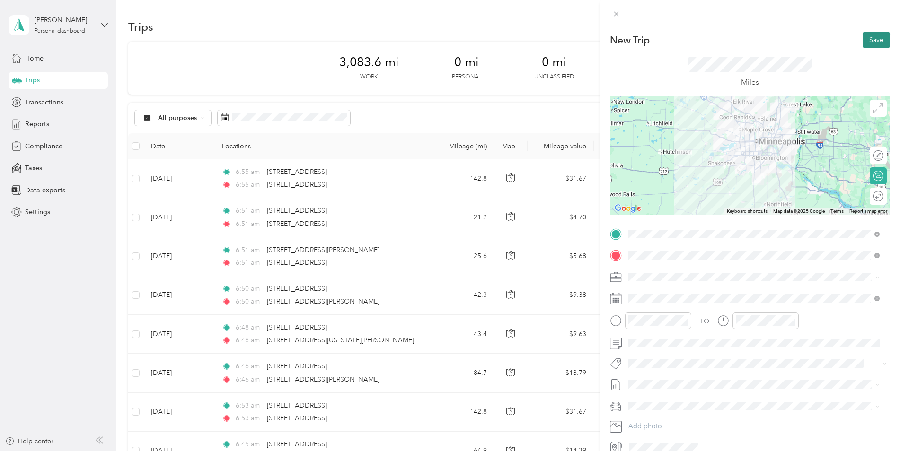
click at [869, 38] on button "Save" at bounding box center [876, 40] width 27 height 17
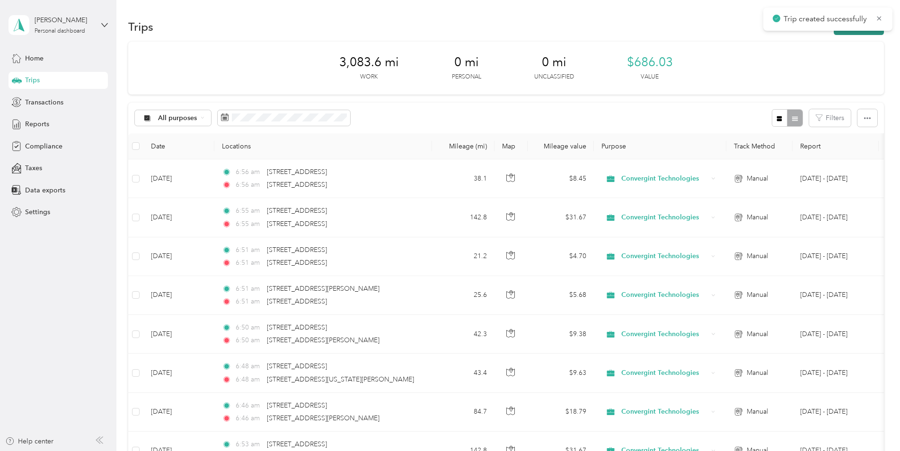
click at [860, 33] on button "New trip" at bounding box center [859, 26] width 50 height 17
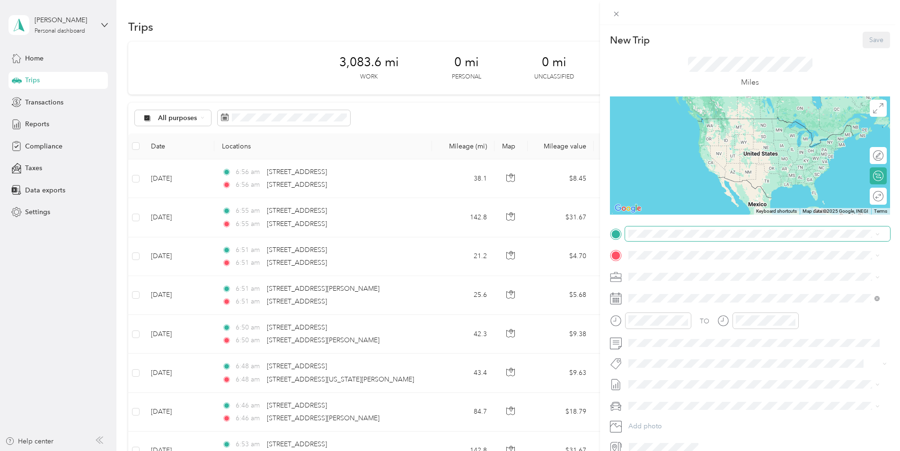
click at [659, 238] on span at bounding box center [757, 234] width 265 height 15
click at [666, 227] on span at bounding box center [757, 234] width 265 height 15
click at [676, 269] on span "[STREET_ADDRESS][US_STATE]" at bounding box center [693, 268] width 95 height 9
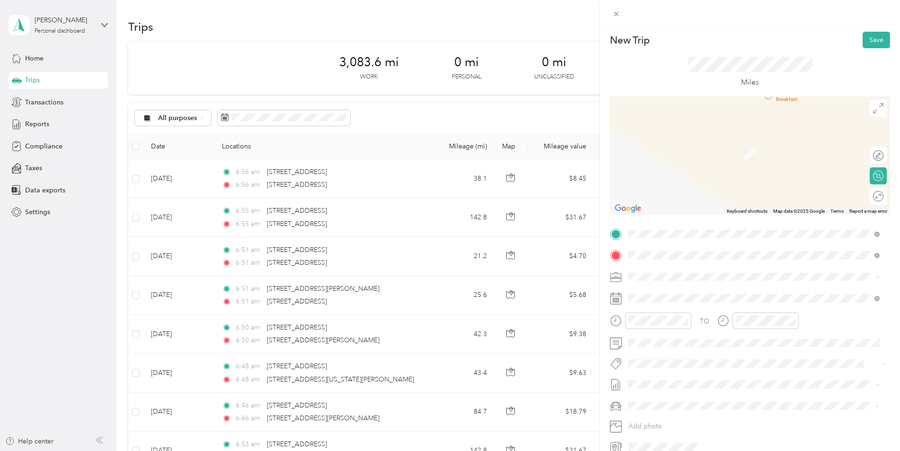
click at [682, 291] on span "[STREET_ADDRESS][PERSON_NAME][US_STATE]" at bounding box center [719, 289] width 147 height 9
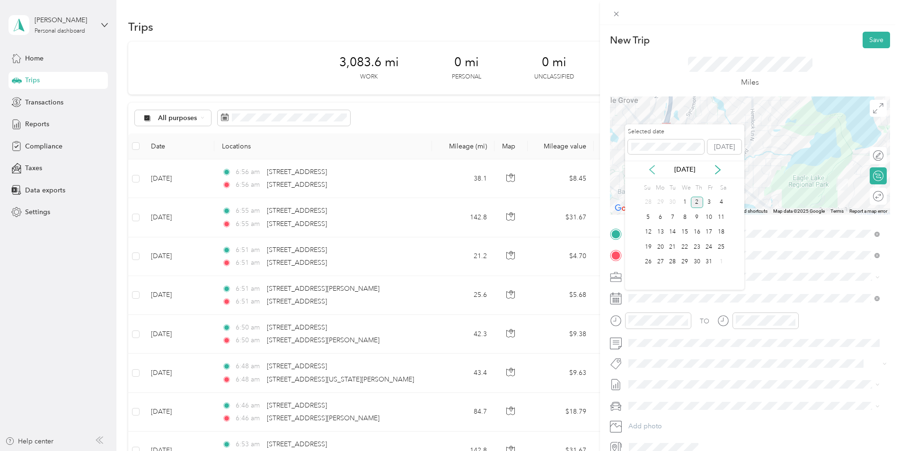
click at [652, 172] on icon at bounding box center [651, 169] width 9 height 9
click at [697, 243] on div "25" at bounding box center [697, 247] width 12 height 12
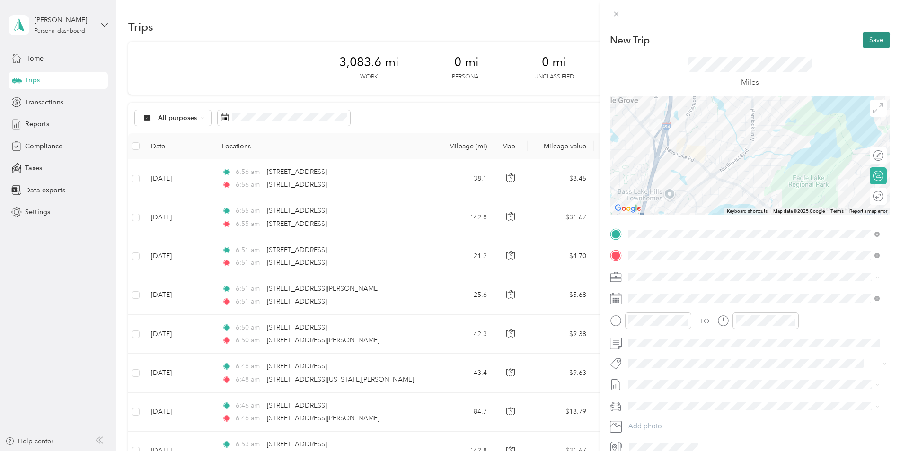
click at [872, 39] on button "Save" at bounding box center [876, 40] width 27 height 17
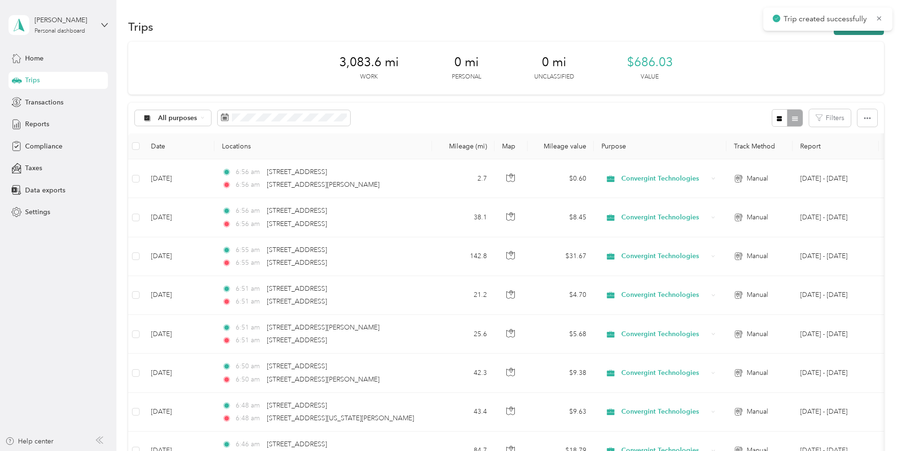
click at [864, 33] on button "New trip" at bounding box center [859, 26] width 50 height 17
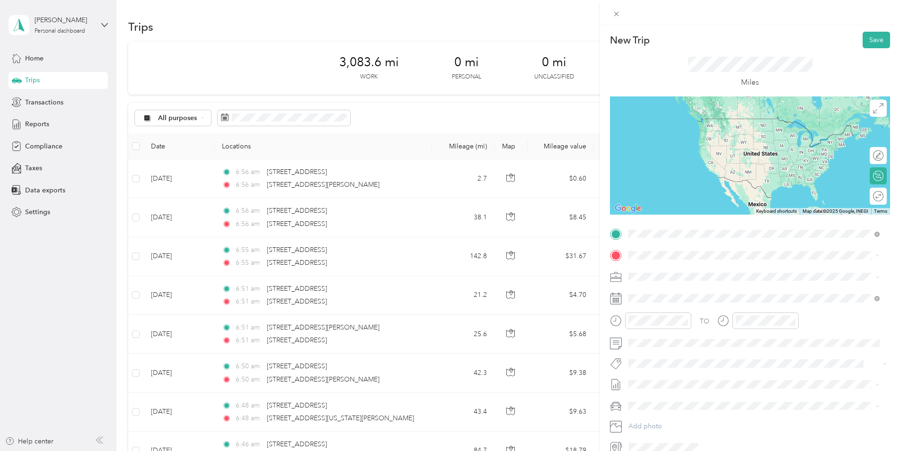
click at [666, 273] on span "[STREET_ADDRESS][PERSON_NAME][US_STATE]" at bounding box center [719, 268] width 147 height 9
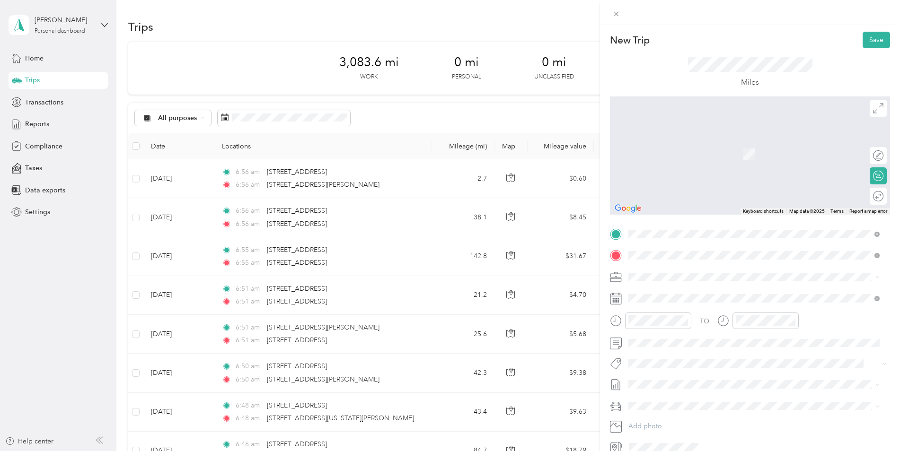
click at [683, 294] on span "[STREET_ADDRESS][PERSON_NAME][US_STATE]" at bounding box center [719, 289] width 147 height 9
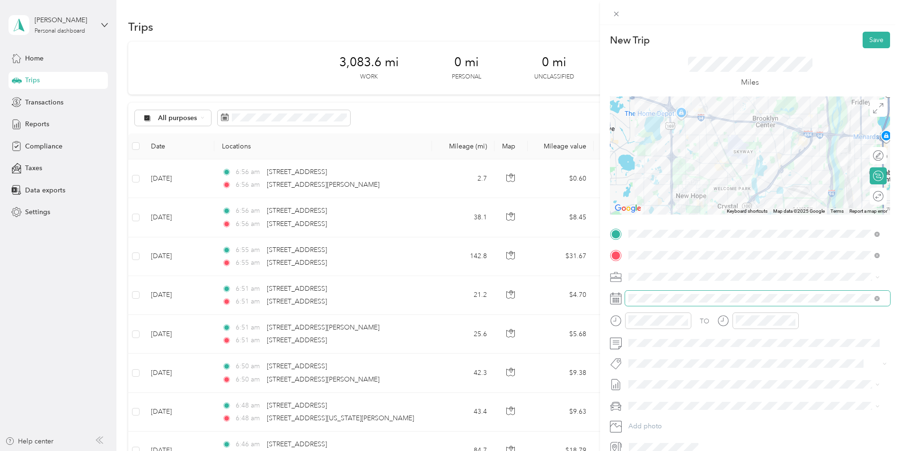
click at [695, 293] on span at bounding box center [757, 298] width 265 height 15
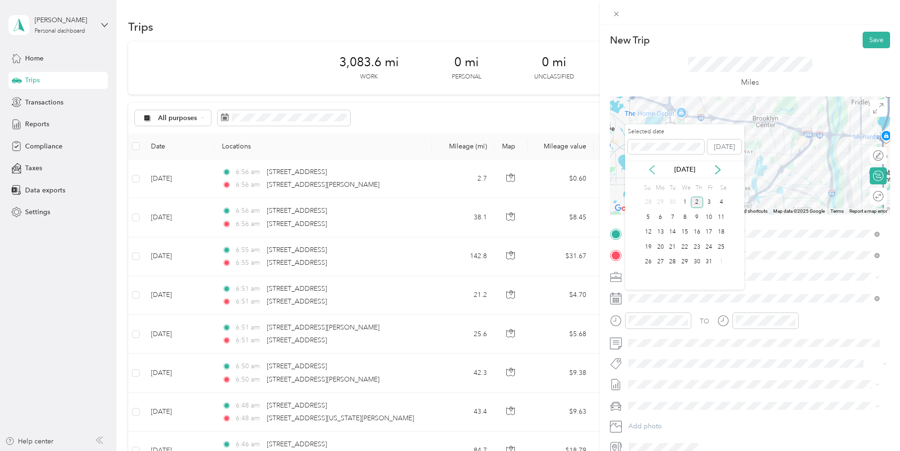
click at [654, 168] on icon at bounding box center [651, 169] width 9 height 9
click at [696, 245] on div "25" at bounding box center [697, 247] width 12 height 12
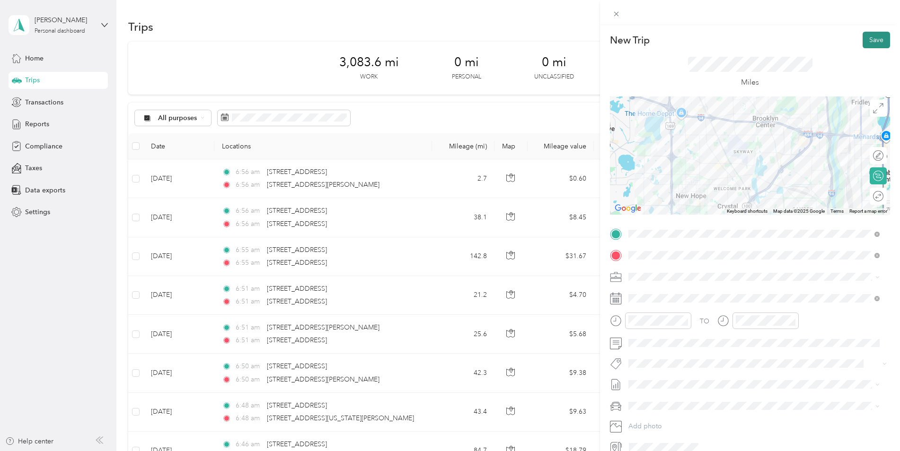
click at [869, 37] on button "Save" at bounding box center [876, 40] width 27 height 17
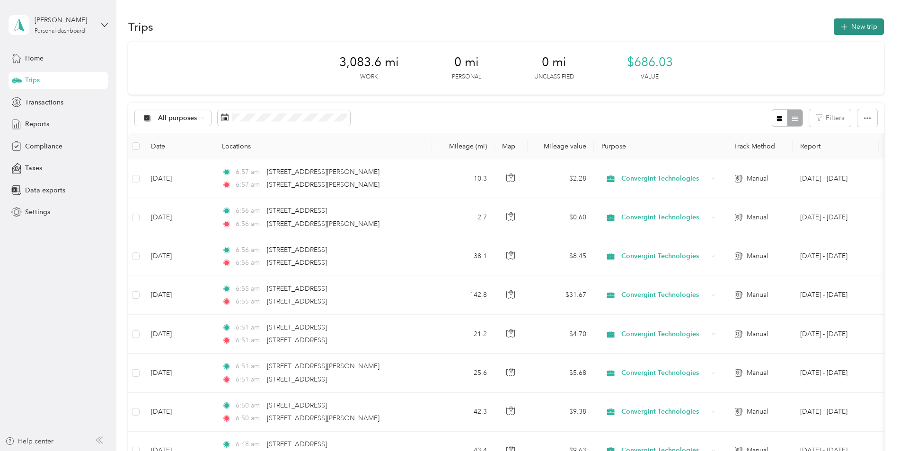
click at [855, 33] on button "New trip" at bounding box center [859, 26] width 50 height 17
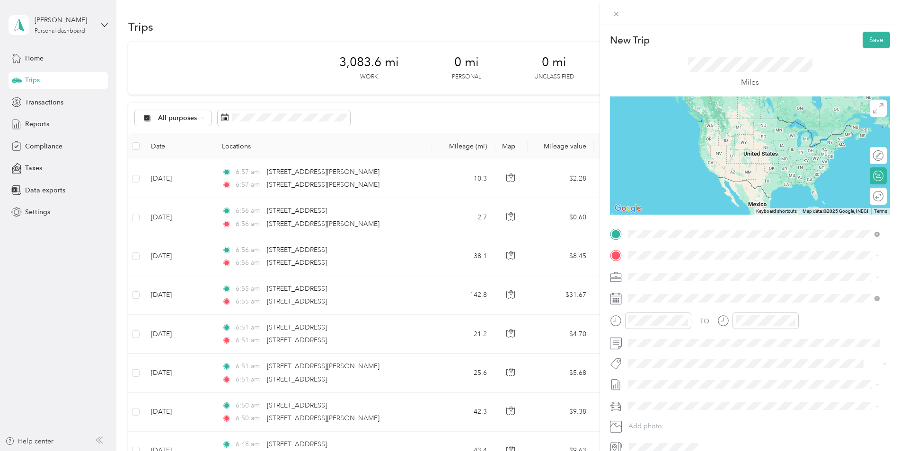
click at [676, 269] on span "[STREET_ADDRESS][PERSON_NAME][US_STATE]" at bounding box center [719, 268] width 147 height 9
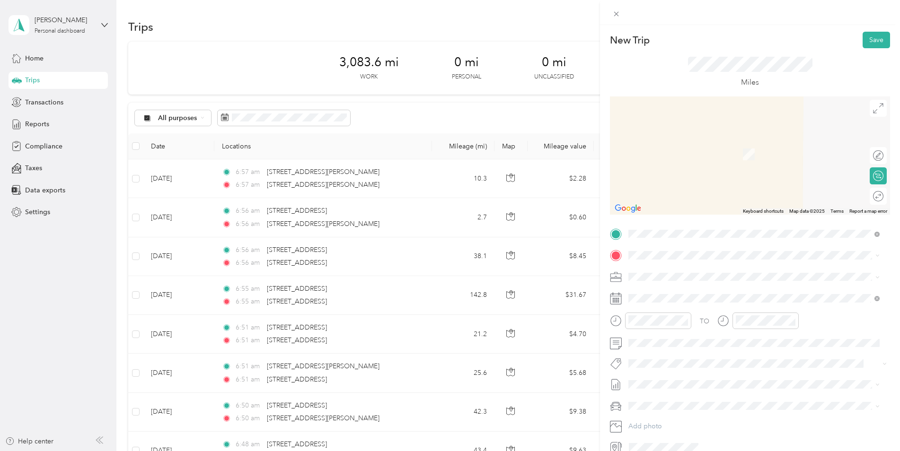
click at [688, 291] on span "[STREET_ADDRESS][US_STATE]" at bounding box center [693, 286] width 95 height 9
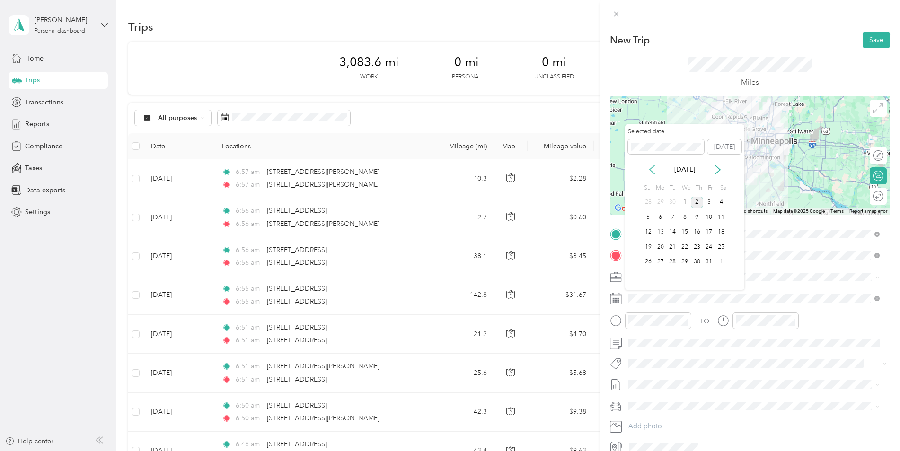
click at [650, 166] on icon at bounding box center [651, 169] width 9 height 9
click at [698, 249] on div "25" at bounding box center [697, 247] width 12 height 12
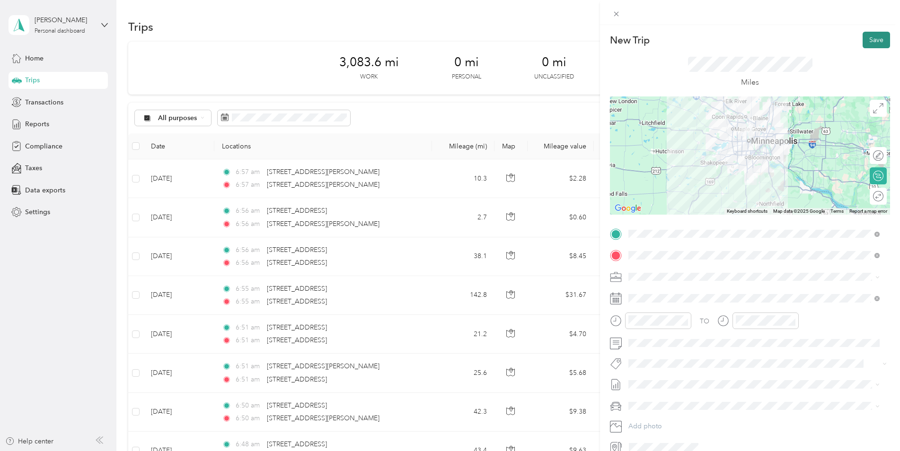
click at [870, 38] on button "Save" at bounding box center [876, 40] width 27 height 17
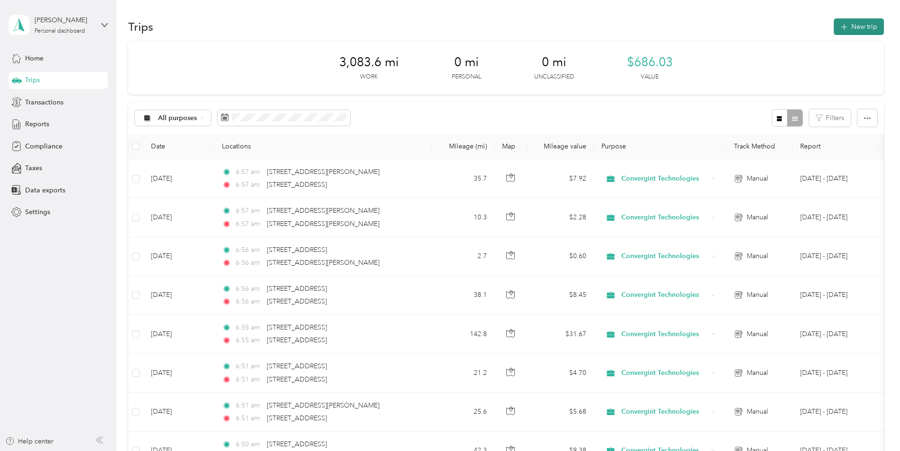
click at [868, 27] on button "New trip" at bounding box center [859, 26] width 50 height 17
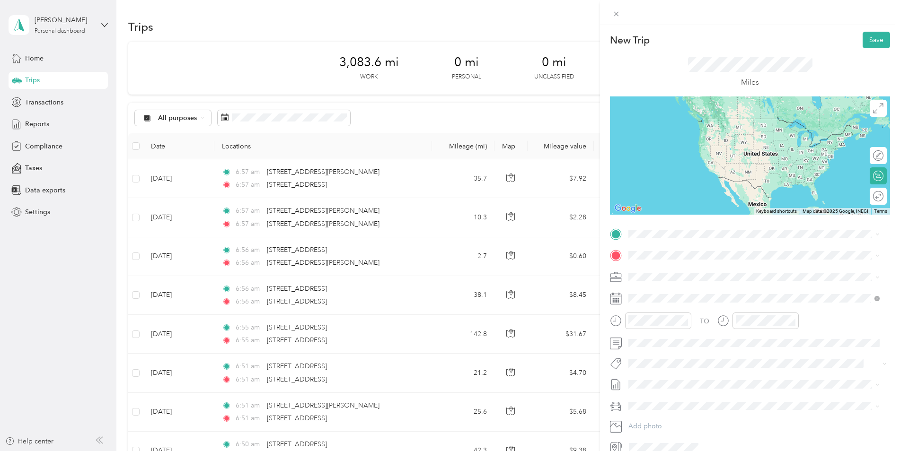
click at [692, 271] on span "[STREET_ADDRESS][US_STATE]" at bounding box center [693, 267] width 95 height 9
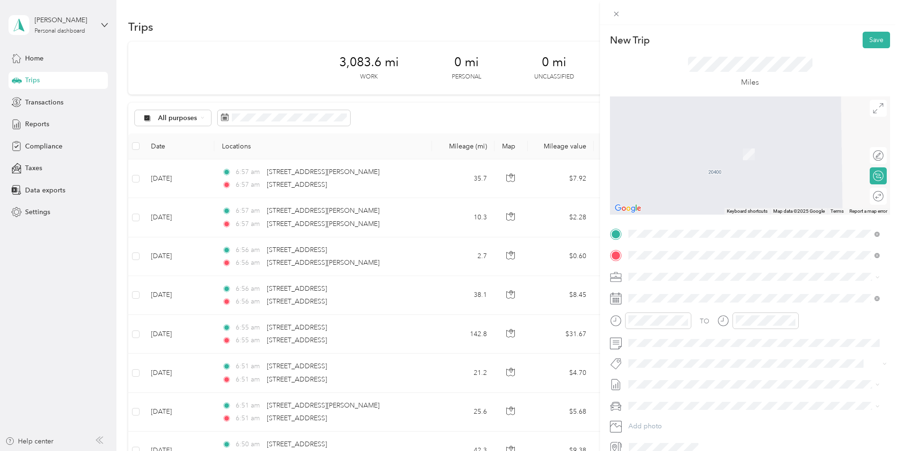
click at [677, 307] on li "[STREET_ADDRESS][PERSON_NAME][US_STATE]" at bounding box center [754, 309] width 258 height 19
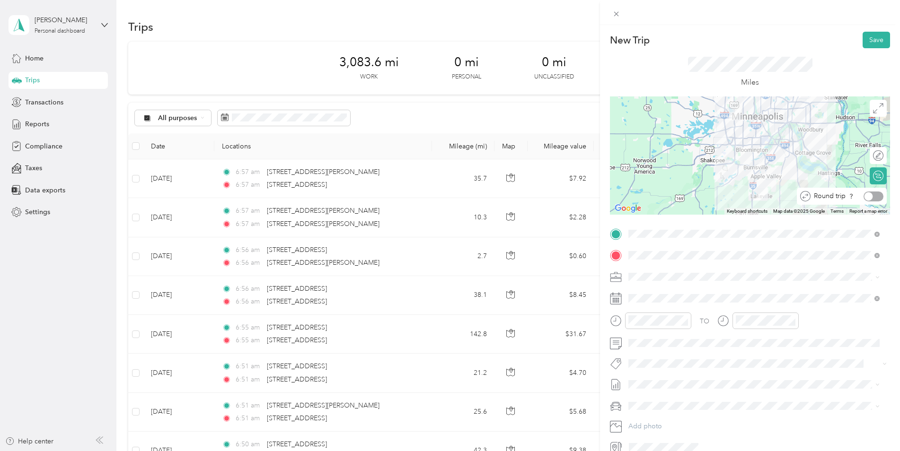
click at [872, 195] on div at bounding box center [874, 197] width 20 height 10
click at [682, 302] on span at bounding box center [757, 298] width 265 height 15
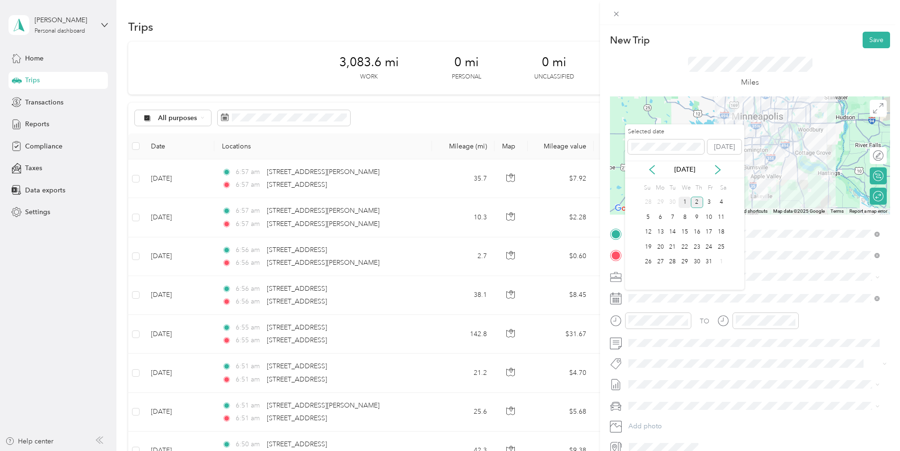
click at [688, 201] on div "1" at bounding box center [685, 203] width 12 height 12
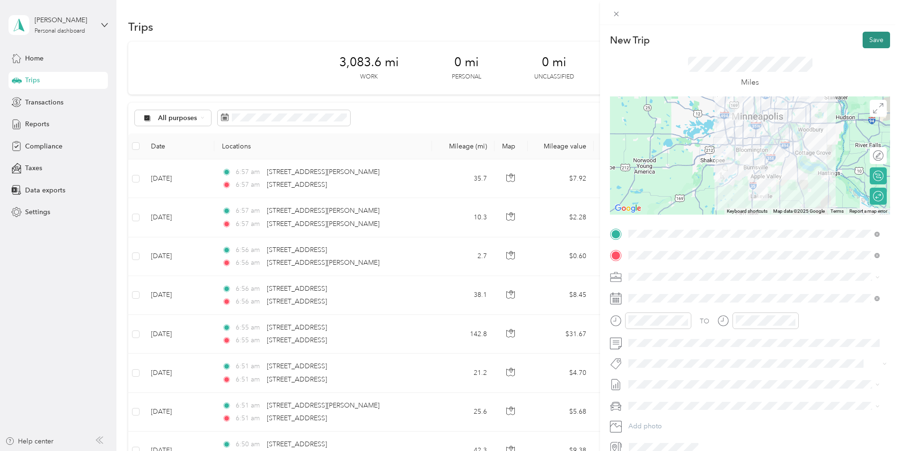
click at [869, 42] on button "Save" at bounding box center [876, 40] width 27 height 17
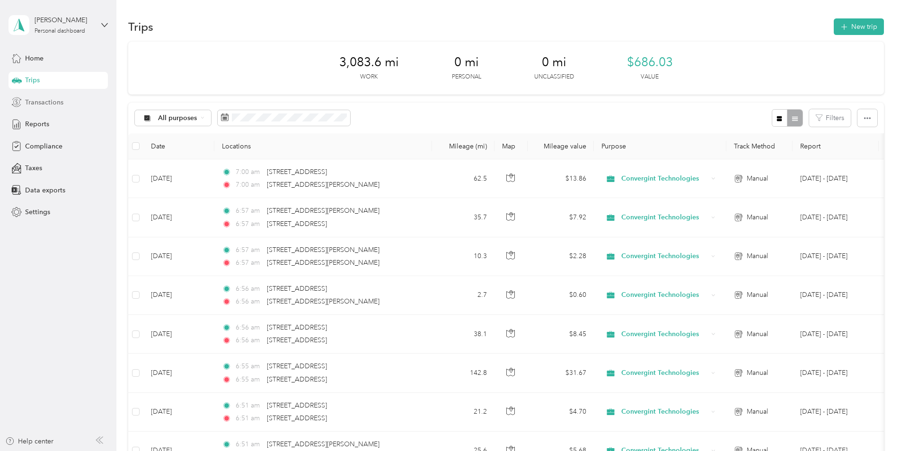
click at [35, 102] on span "Transactions" at bounding box center [44, 102] width 38 height 10
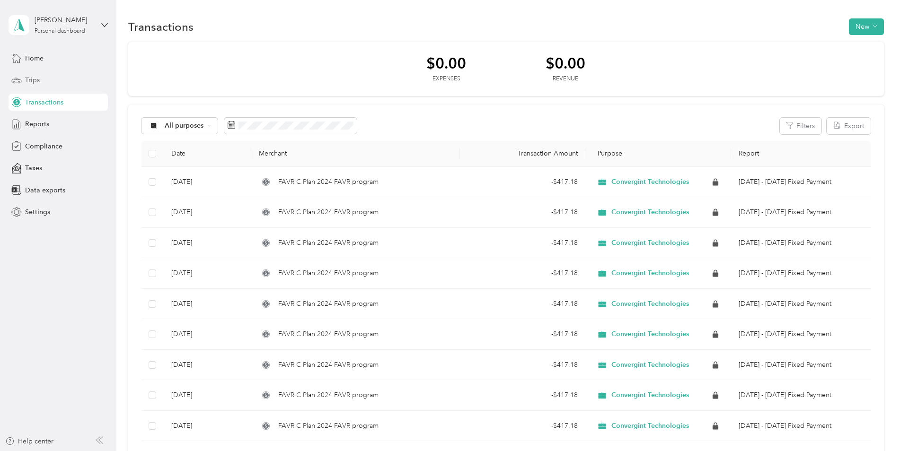
click at [38, 76] on span "Trips" at bounding box center [32, 80] width 15 height 10
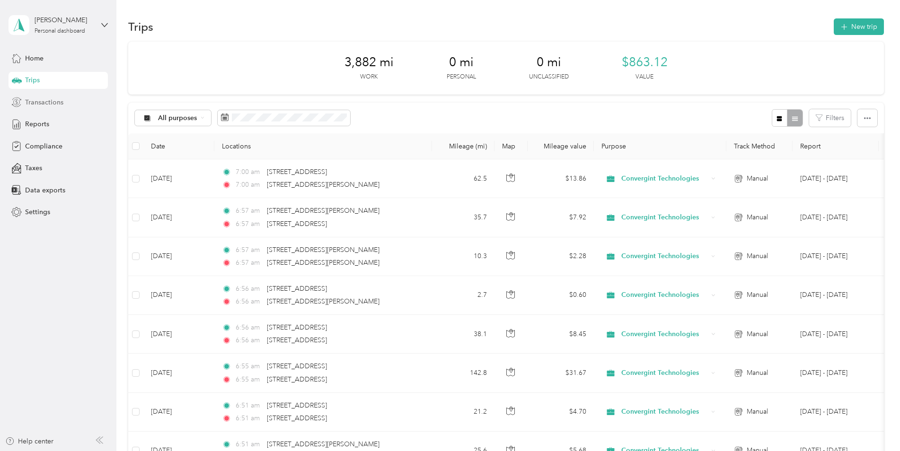
click at [41, 100] on span "Transactions" at bounding box center [44, 102] width 38 height 10
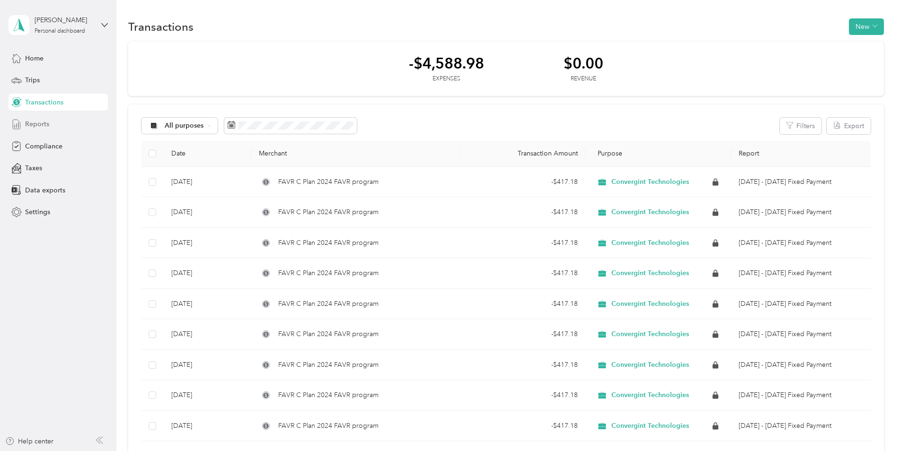
click at [39, 122] on span "Reports" at bounding box center [37, 124] width 24 height 10
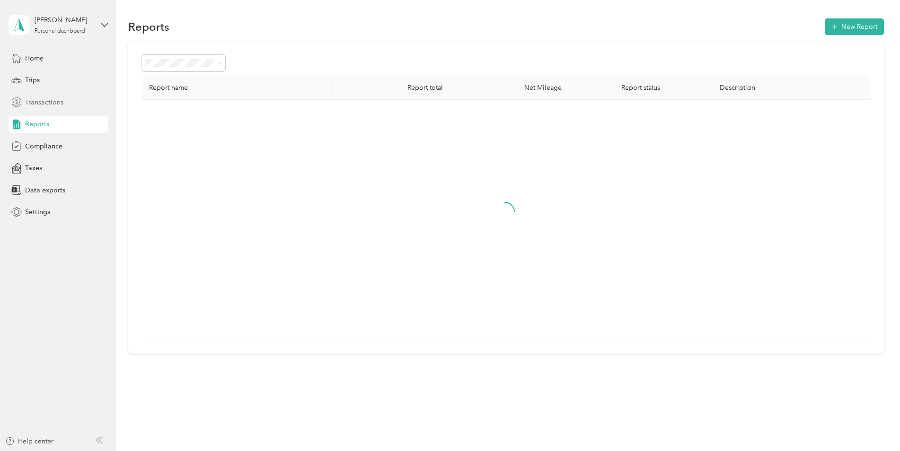
click at [38, 104] on span "Transactions" at bounding box center [44, 102] width 38 height 10
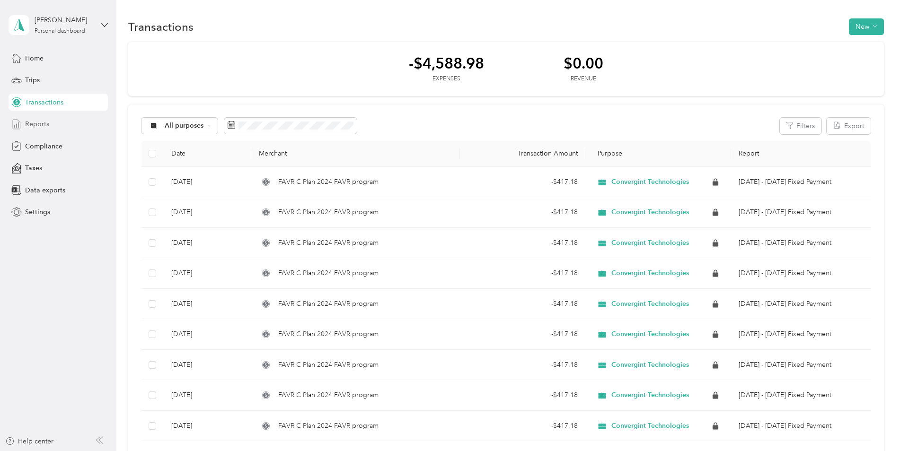
click at [43, 122] on span "Reports" at bounding box center [37, 124] width 24 height 10
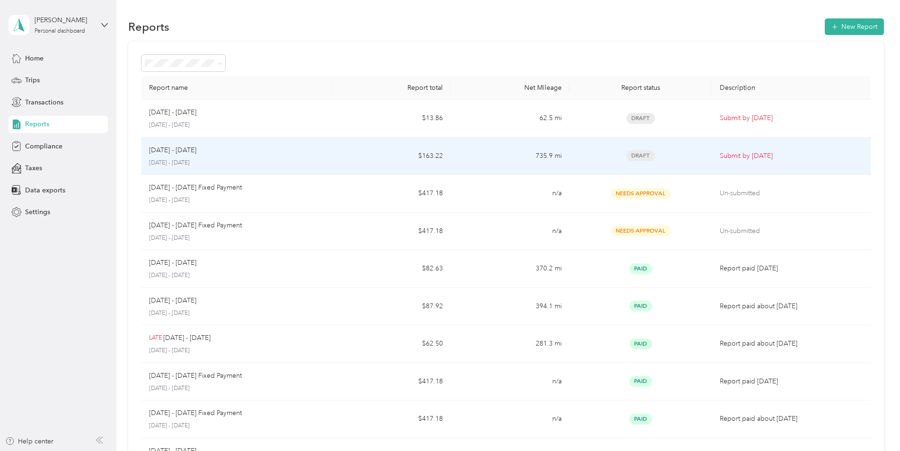
click at [668, 153] on div "Draft" at bounding box center [640, 155] width 127 height 11
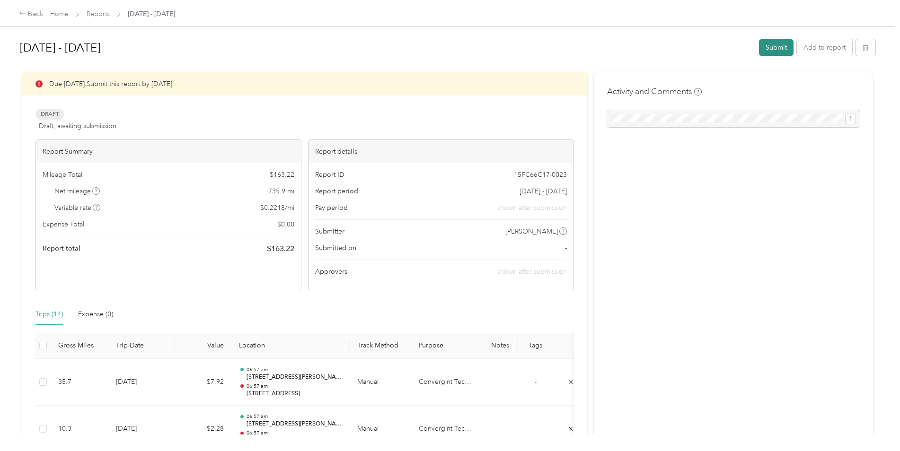
click at [774, 45] on button "Submit" at bounding box center [776, 47] width 35 height 17
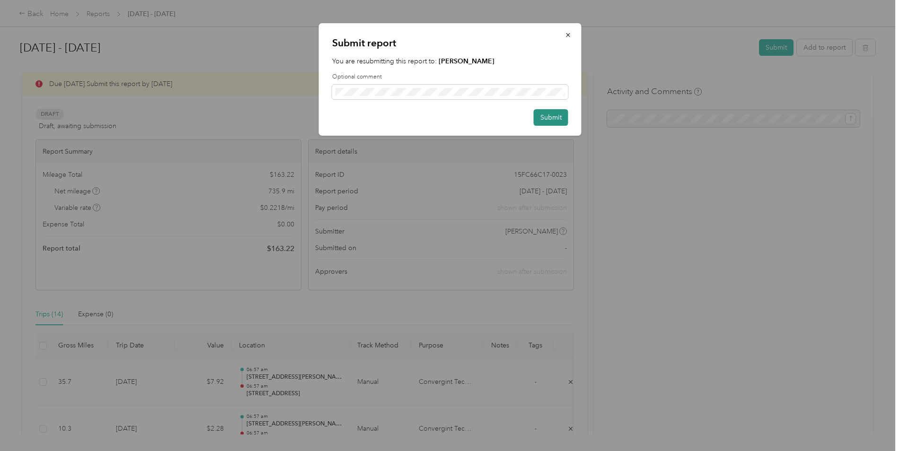
click at [553, 119] on button "Submit" at bounding box center [551, 117] width 35 height 17
